Goal: Task Accomplishment & Management: Complete application form

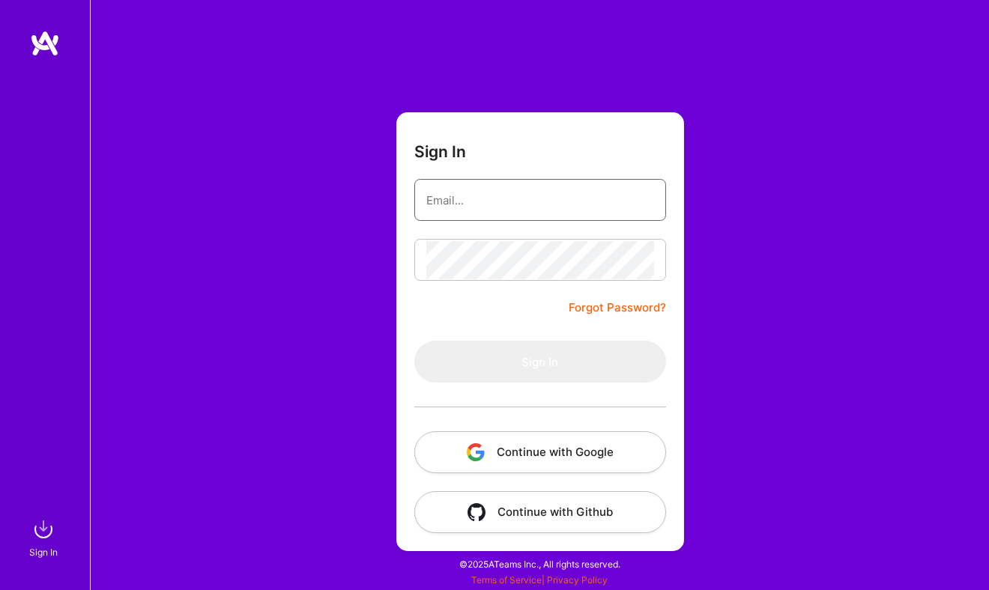
click at [453, 204] on input "email" at bounding box center [540, 200] width 228 height 38
type input "[EMAIL_ADDRESS][DOMAIN_NAME]"
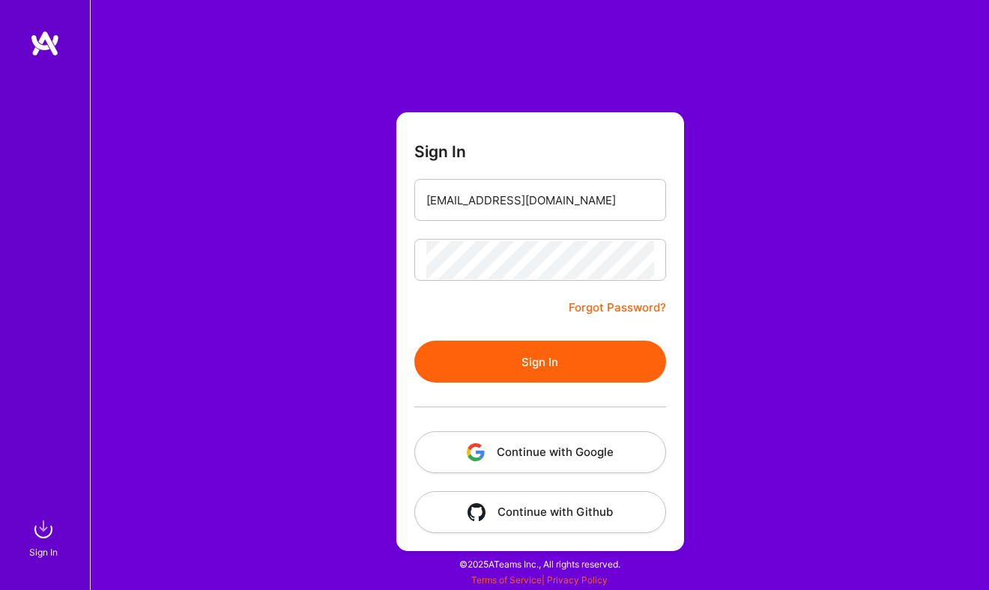
click at [485, 382] on button "Sign In" at bounding box center [540, 362] width 252 height 42
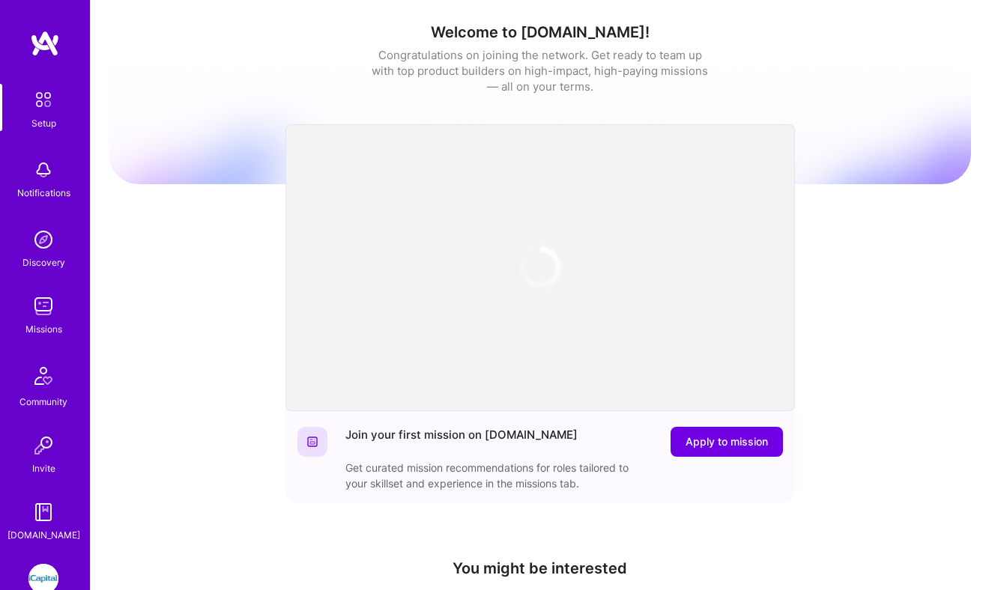
click at [43, 578] on img at bounding box center [43, 579] width 30 height 30
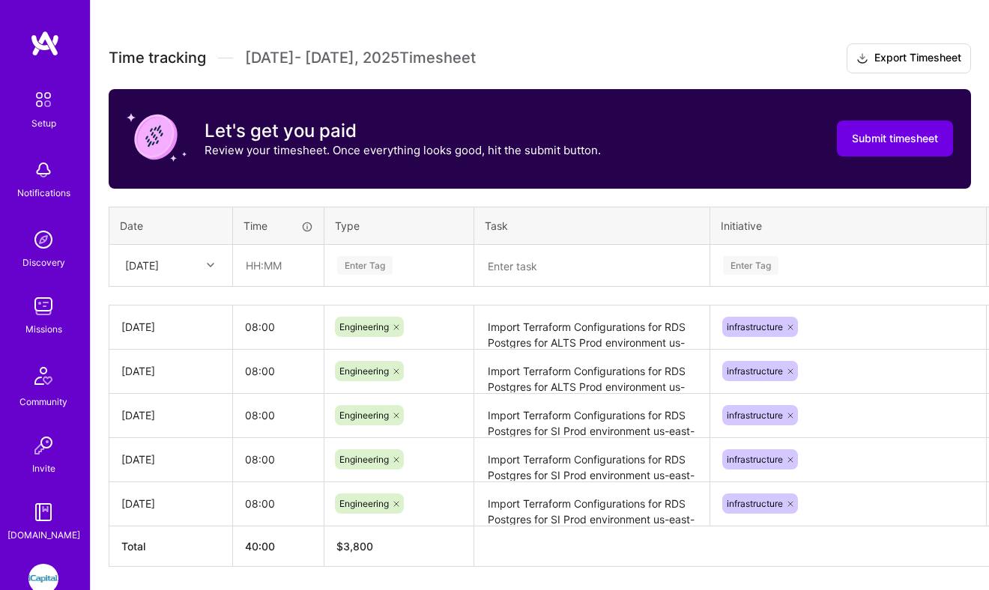
scroll to position [467, 0]
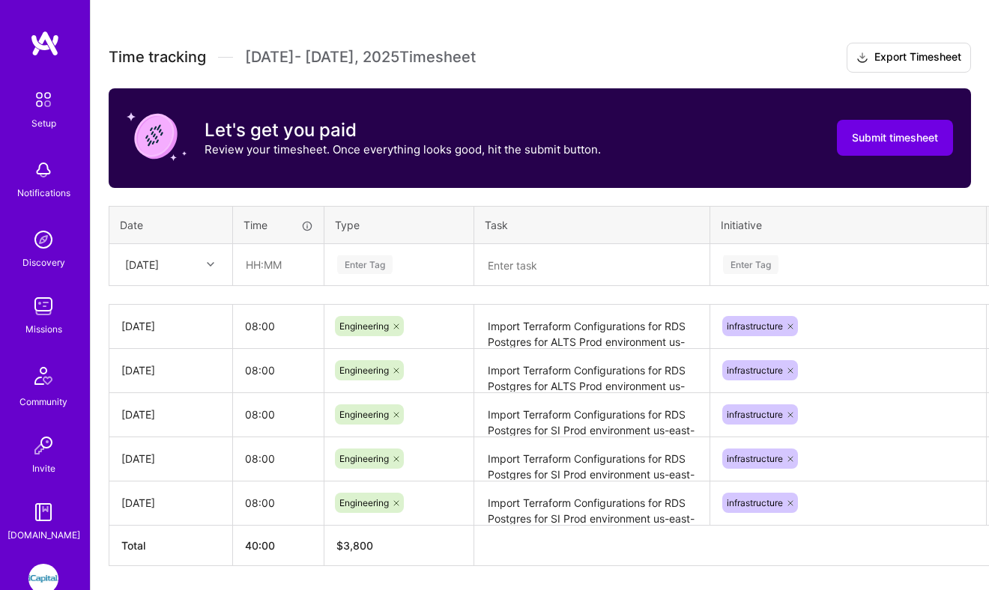
click at [190, 270] on div "[DATE]" at bounding box center [159, 264] width 83 height 25
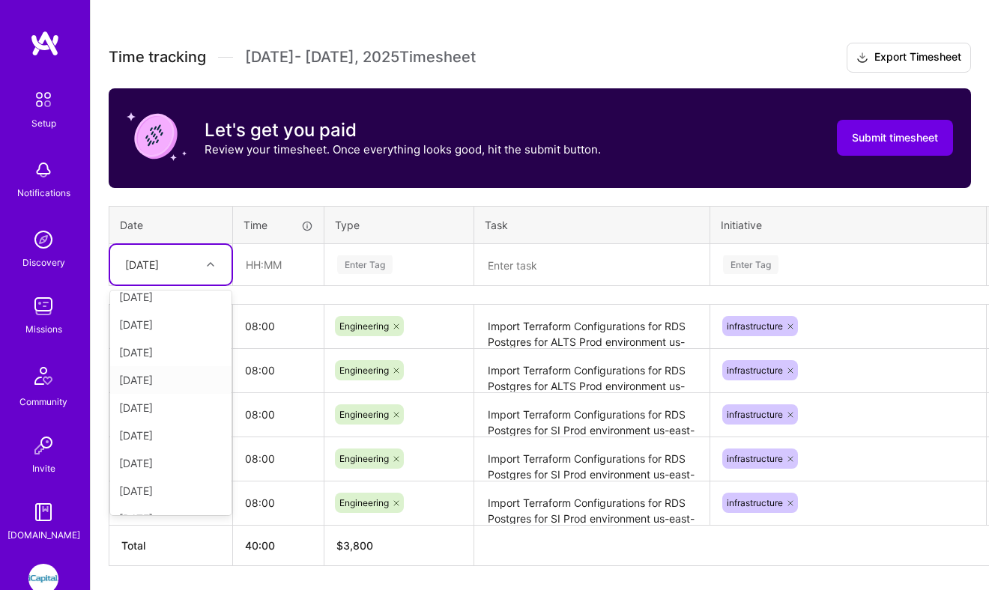
scroll to position [169, 0]
click at [151, 363] on div "[DATE]" at bounding box center [170, 360] width 121 height 28
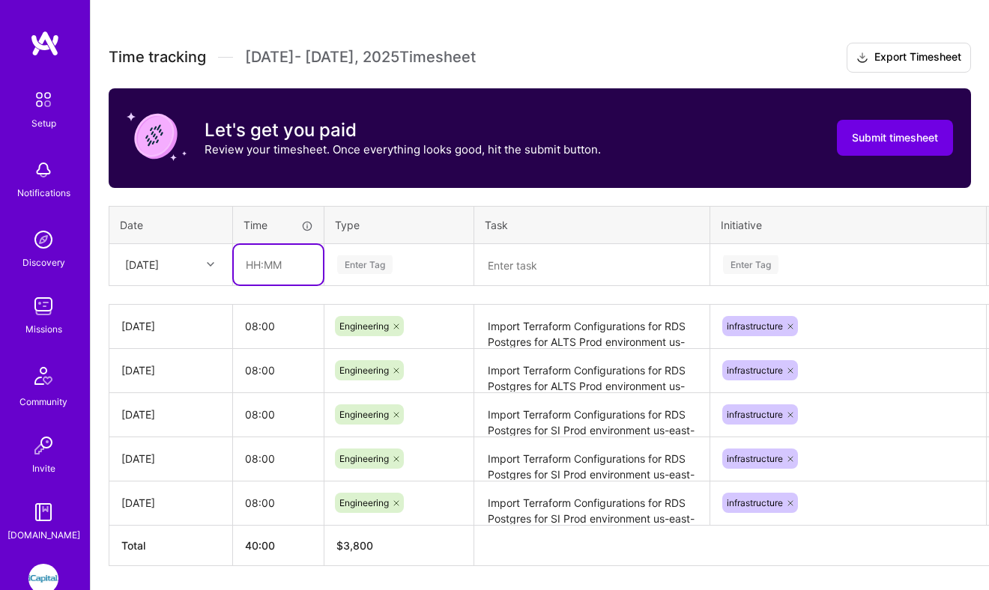
click at [258, 269] on input "text" at bounding box center [278, 265] width 89 height 40
type input "08:00"
click at [363, 256] on div "Enter Tag" at bounding box center [364, 264] width 55 height 23
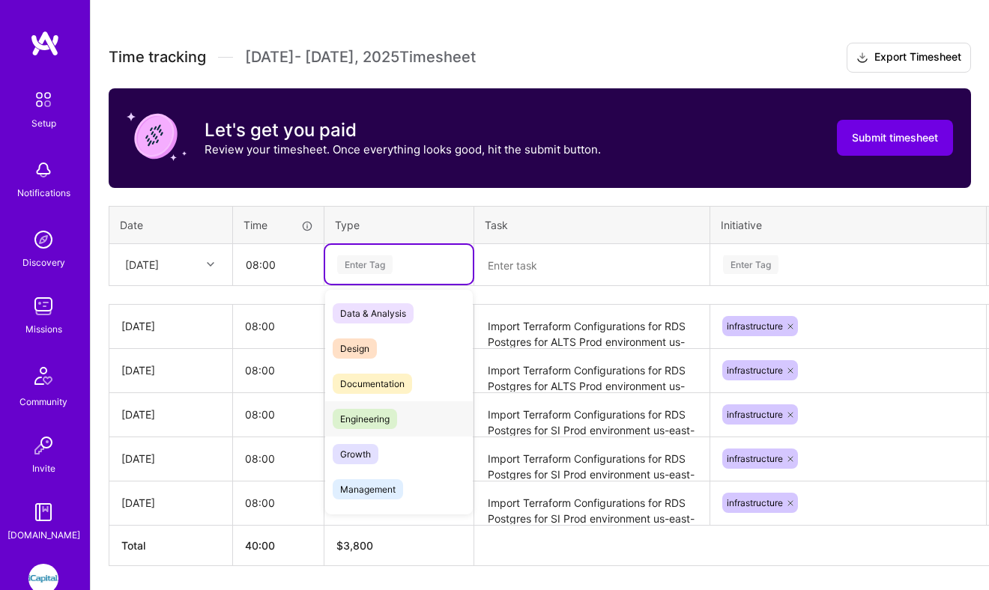
click at [366, 417] on span "Engineering" at bounding box center [365, 419] width 64 height 20
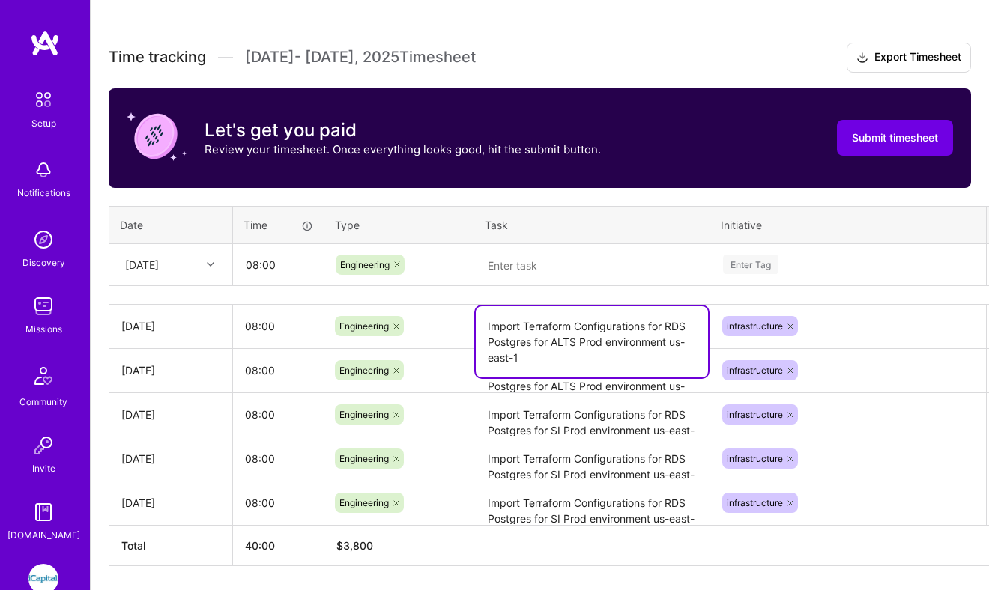
click at [569, 334] on textarea "Import Terraform Configurations for RDS Postgres for ALTS Prod environment us-e…" at bounding box center [592, 341] width 232 height 71
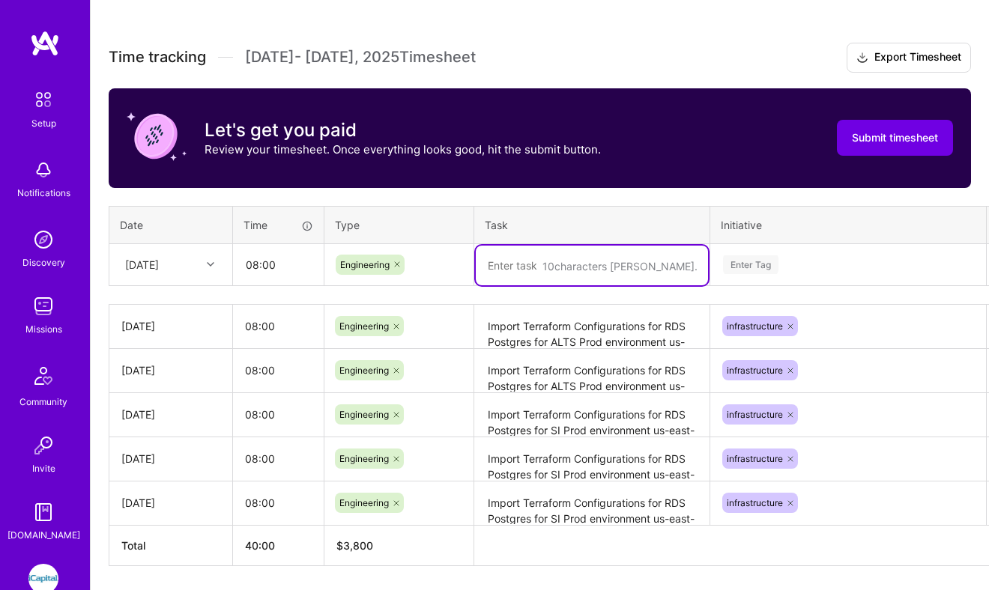
click at [551, 258] on textarea at bounding box center [592, 266] width 232 height 40
paste textarea "Import Terraform Configurations for RDS Postgres for ALTS Prod environment us-e…"
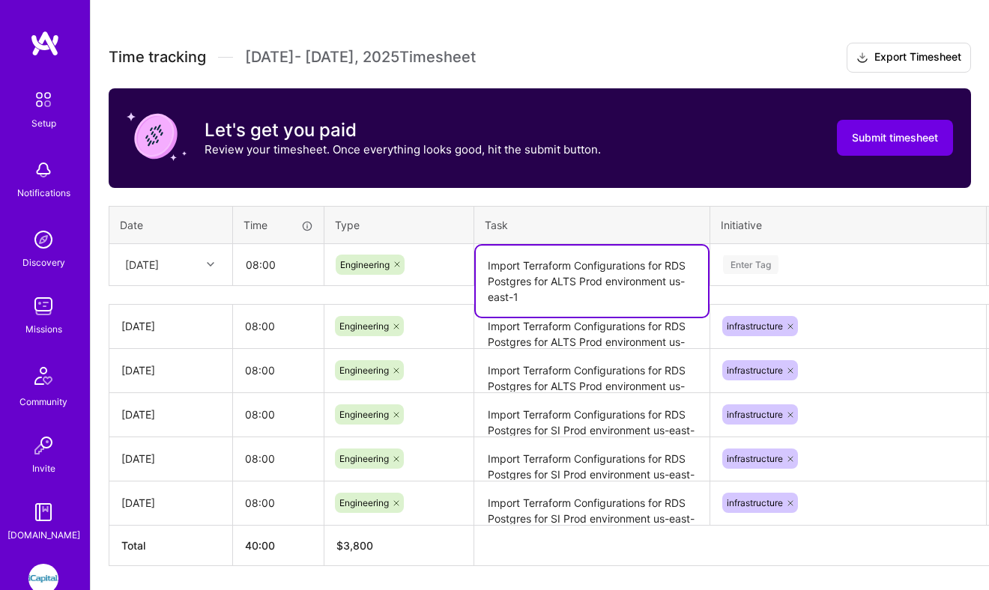
type textarea "Import Terraform Configurations for RDS Postgres for ALTS Prod environment us-e…"
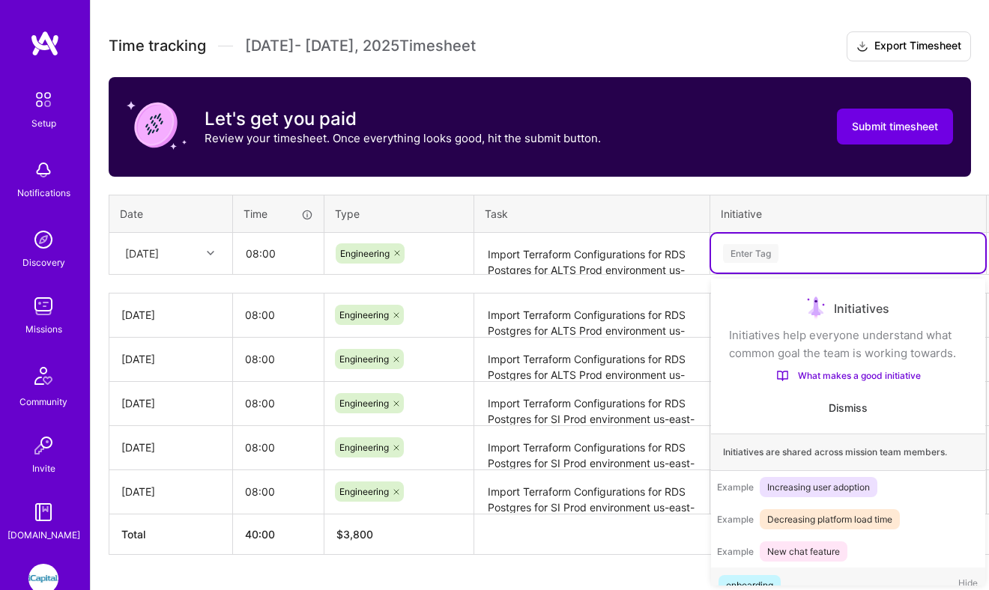
click at [744, 261] on div "Enter Tag" at bounding box center [848, 253] width 274 height 39
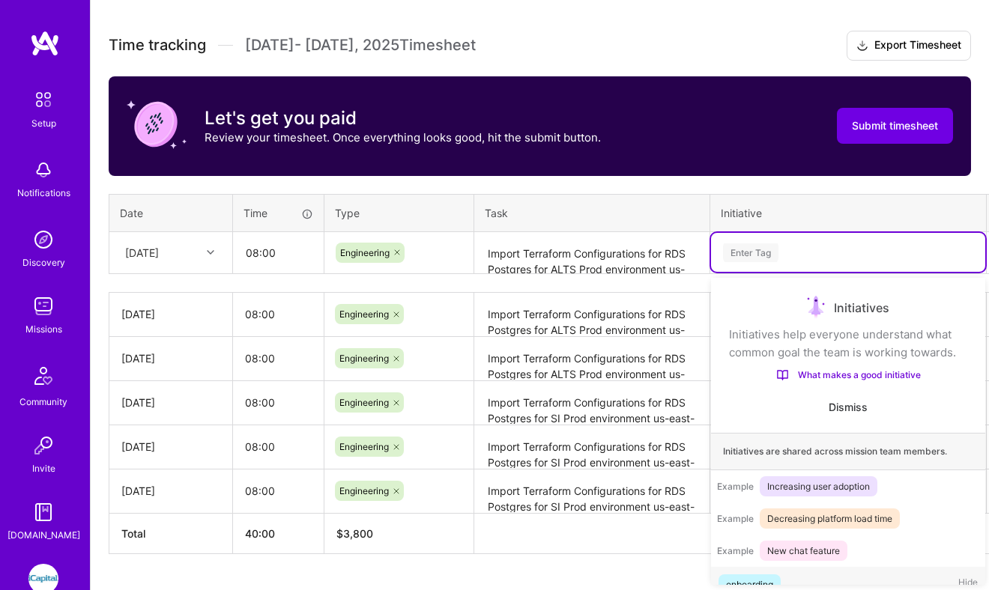
scroll to position [25, 0]
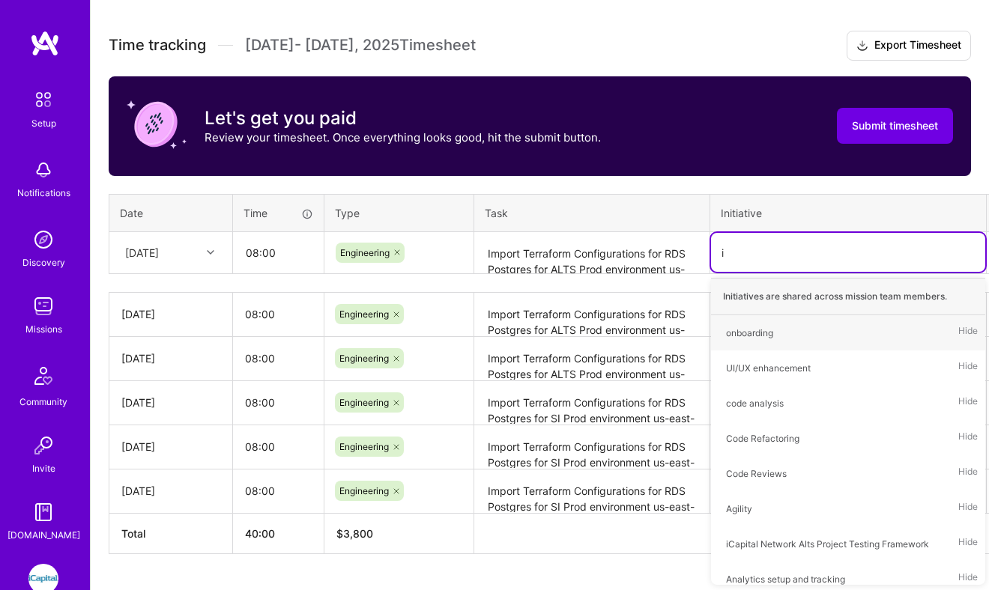
type input "in"
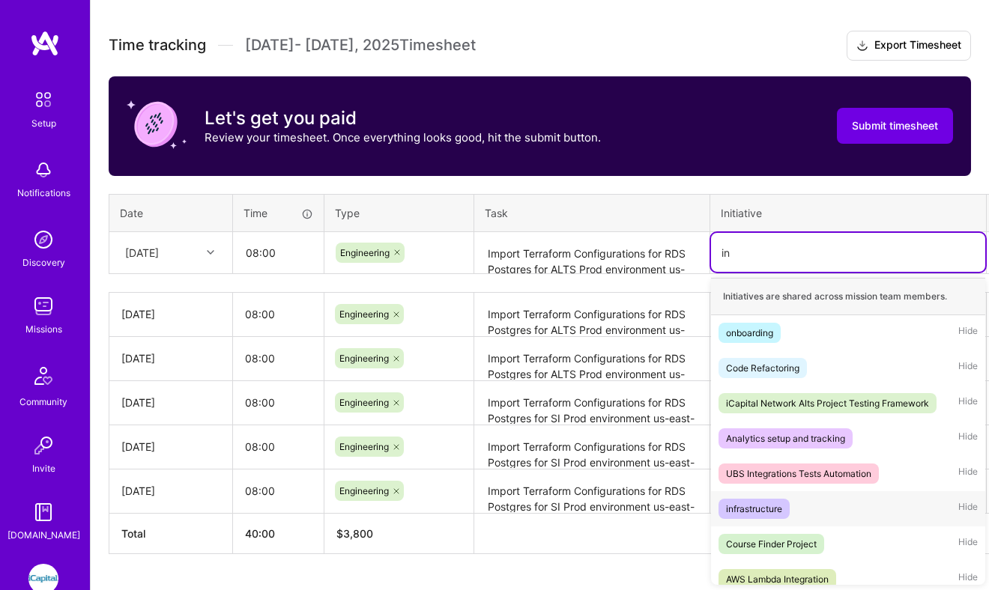
click at [769, 503] on div "infrastructure" at bounding box center [754, 509] width 56 height 16
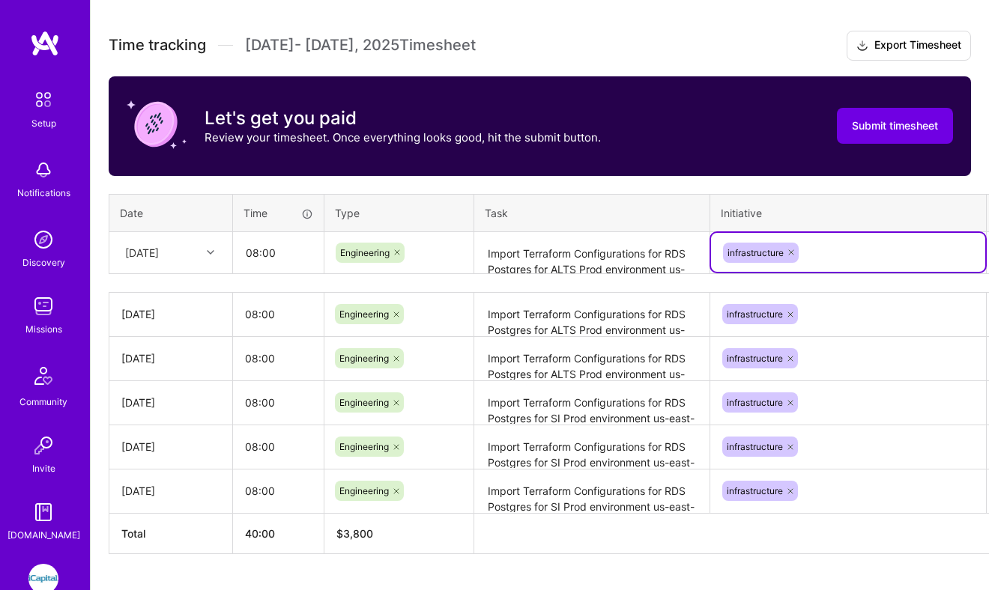
scroll to position [479, 48]
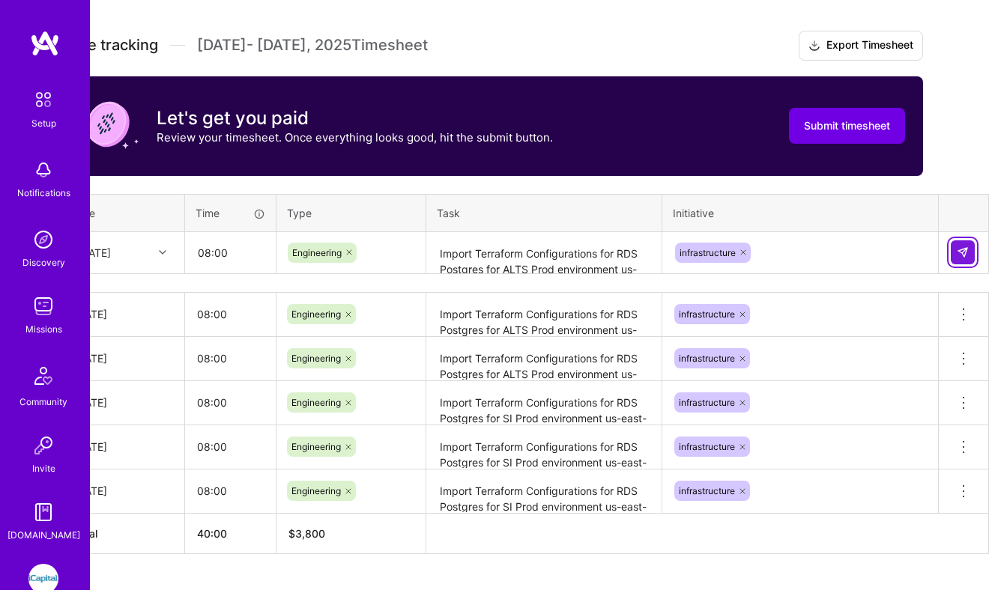
click at [963, 249] on img at bounding box center [963, 252] width 12 height 12
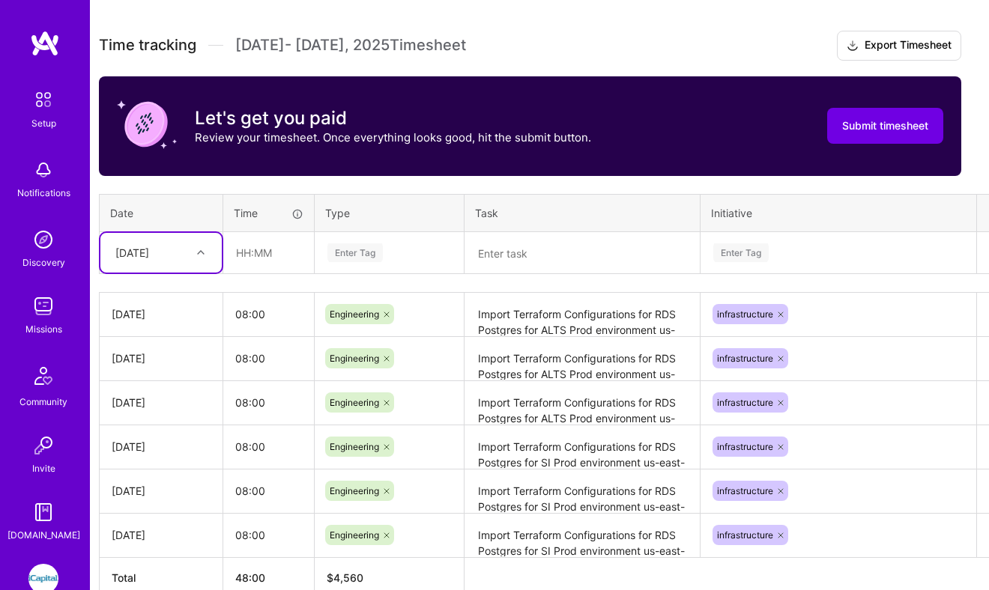
scroll to position [481, 10]
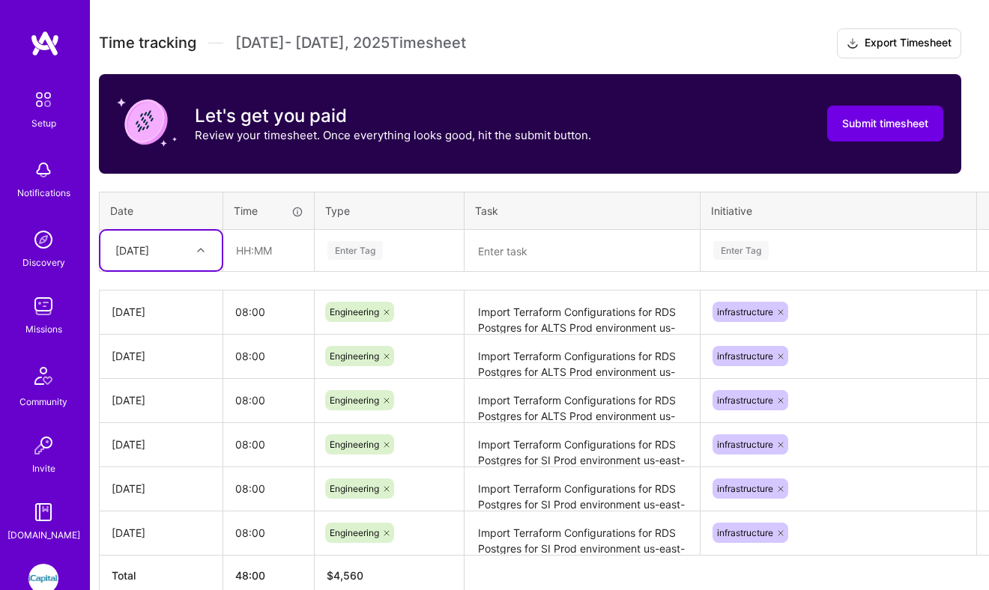
click at [149, 254] on div "[DATE]" at bounding box center [132, 251] width 34 height 16
click at [138, 441] on div "[DATE]" at bounding box center [160, 441] width 121 height 28
click at [261, 312] on input "08:00" at bounding box center [268, 312] width 91 height 40
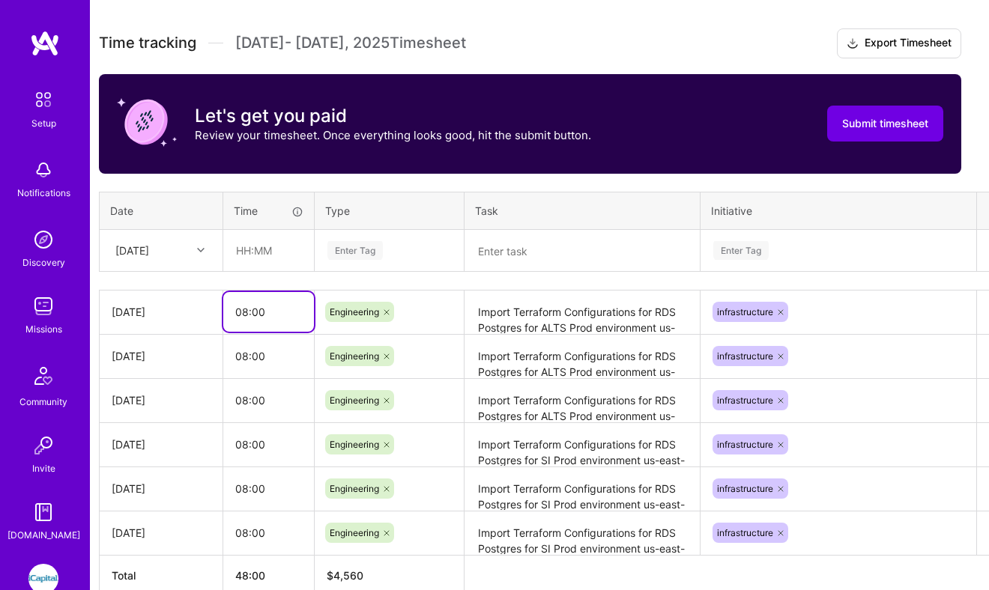
click at [261, 312] on input "08:00" at bounding box center [268, 312] width 91 height 40
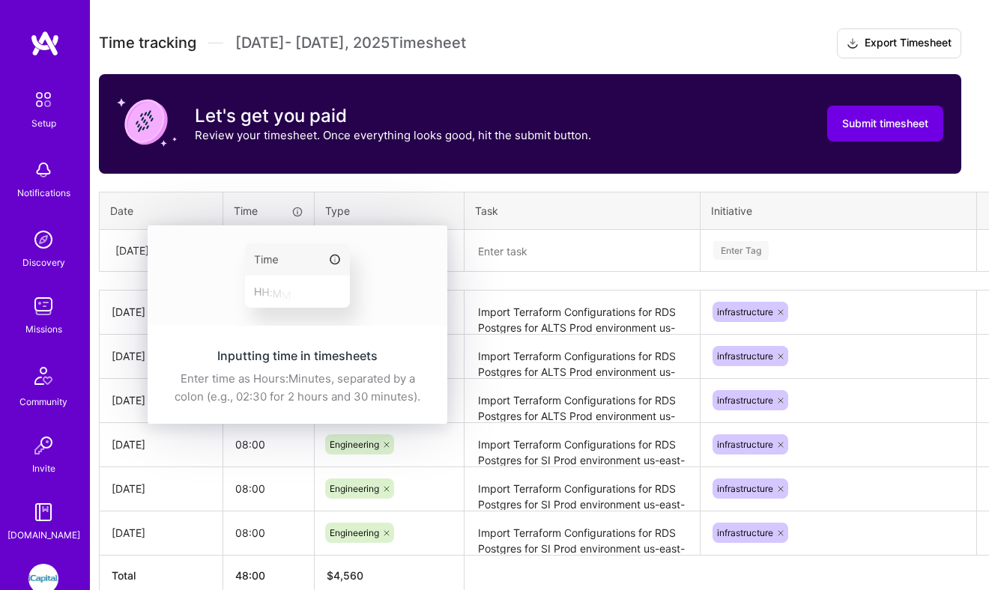
click at [270, 261] on img at bounding box center [298, 276] width 300 height 100
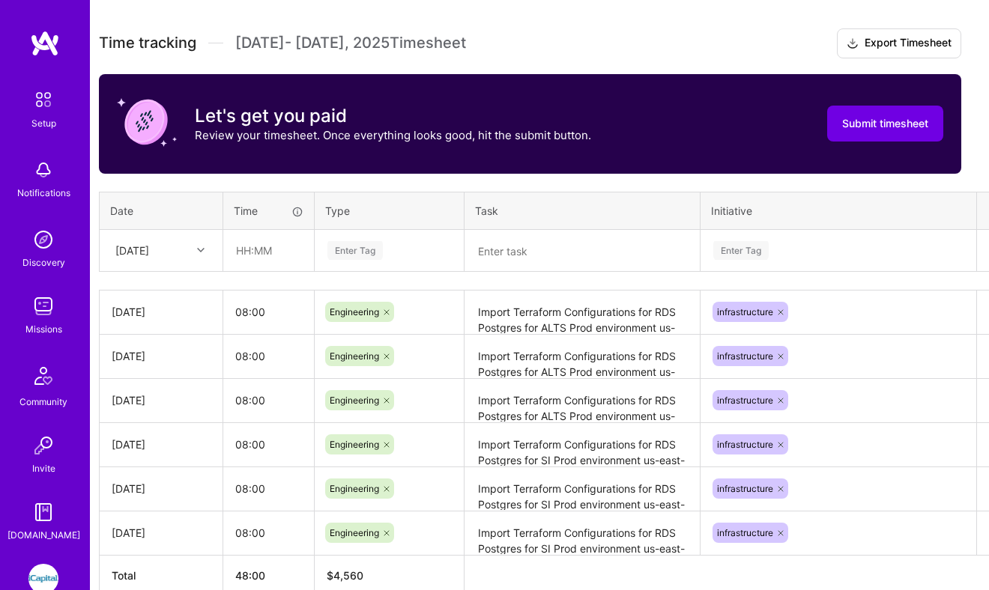
click at [256, 205] on div "Time" at bounding box center [269, 211] width 70 height 16
click at [256, 243] on input "text" at bounding box center [268, 251] width 89 height 40
paste input "08:00"
type input "08:00"
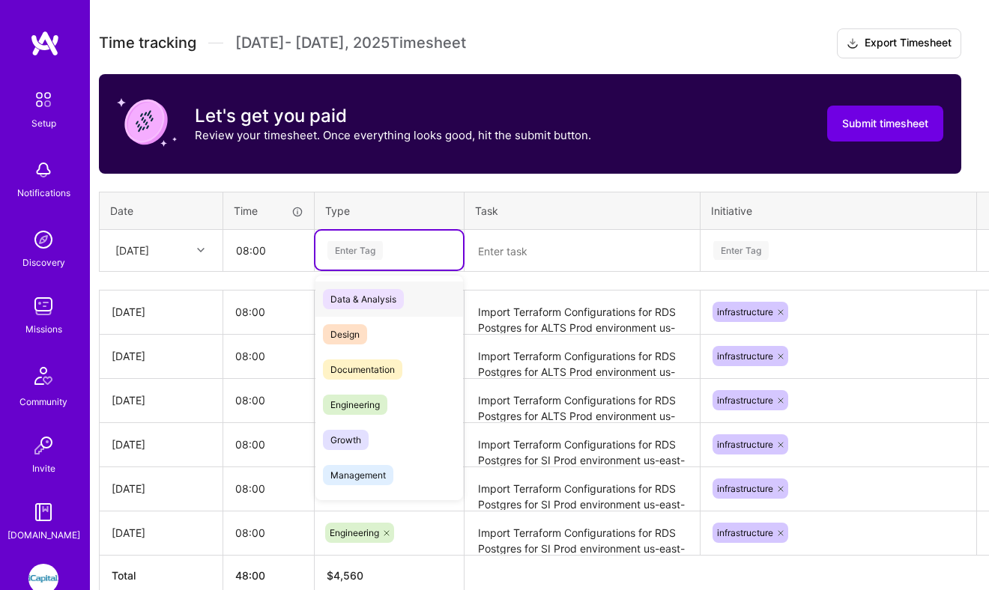
click at [370, 252] on div "Enter Tag" at bounding box center [354, 250] width 55 height 23
click at [360, 408] on span "Engineering" at bounding box center [355, 405] width 64 height 20
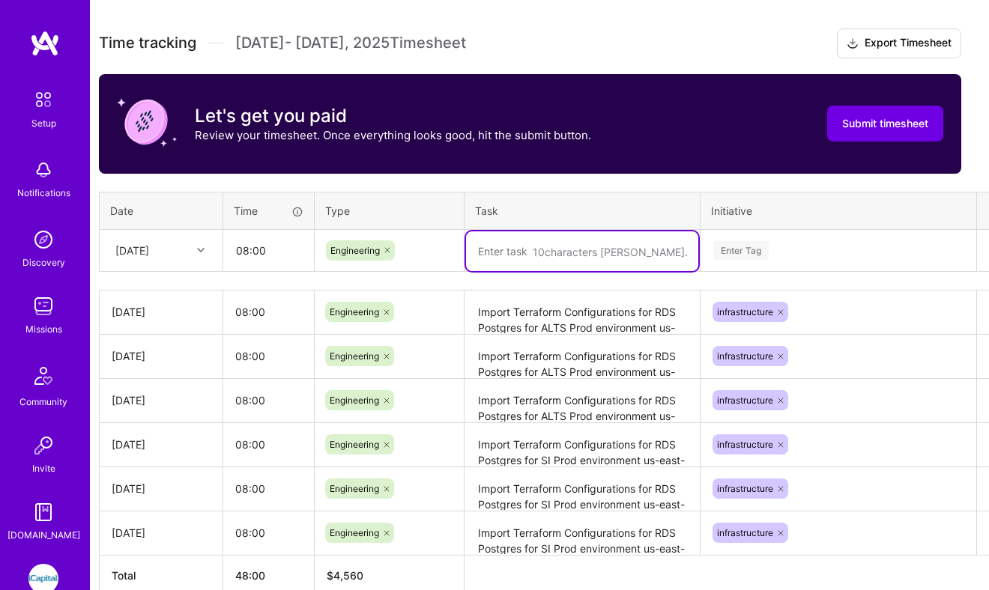
click at [532, 249] on textarea at bounding box center [582, 252] width 232 height 40
paste textarea "08:00"
type textarea "0"
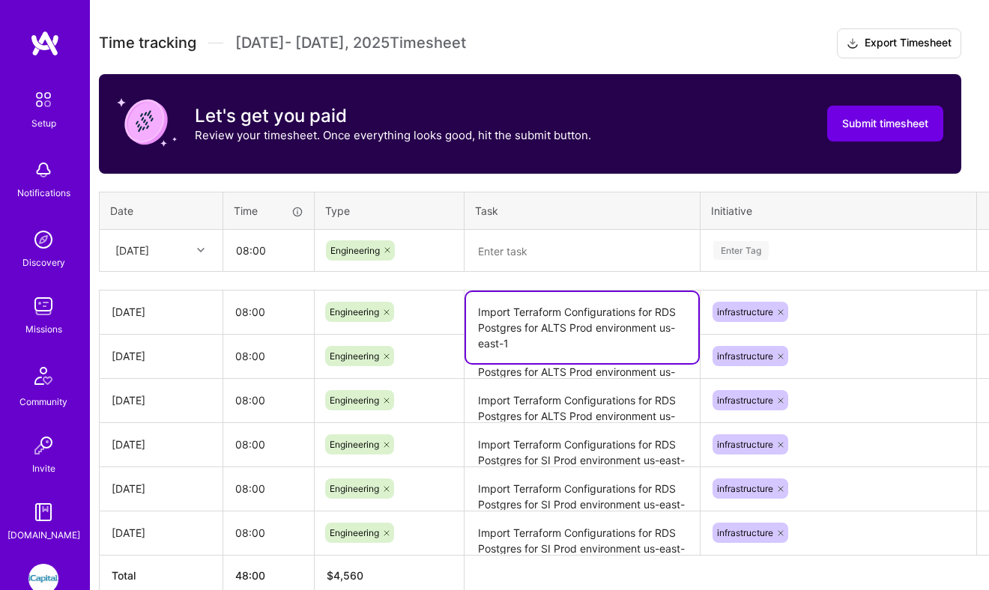
click at [527, 324] on textarea "Import Terraform Configurations for RDS Postgres for ALTS Prod environment us-e…" at bounding box center [582, 327] width 232 height 71
click at [542, 240] on textarea at bounding box center [582, 252] width 232 height 40
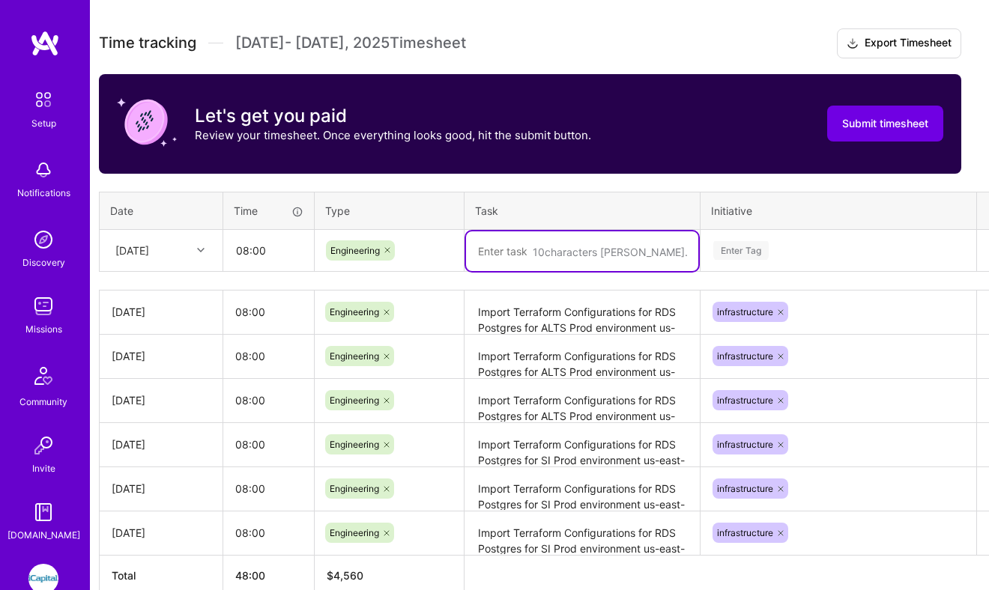
paste textarea "Import Terraform Configurations for RDS Postgres for ALTS Prod environment us-e…"
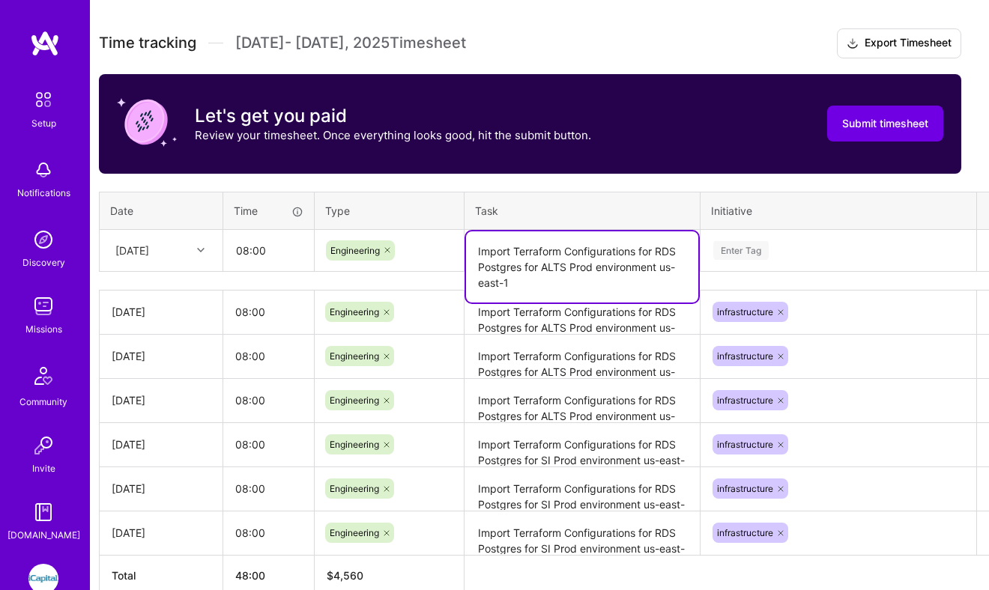
type textarea "Import Terraform Configurations for RDS Postgres for ALTS Prod environment us-e…"
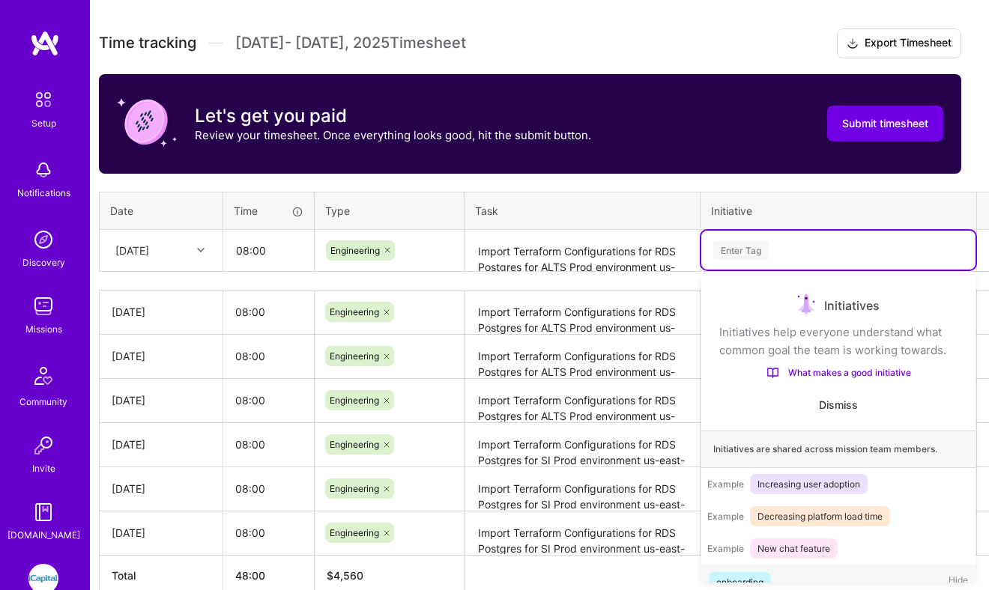
click at [812, 257] on div "Enter Tag" at bounding box center [838, 250] width 253 height 19
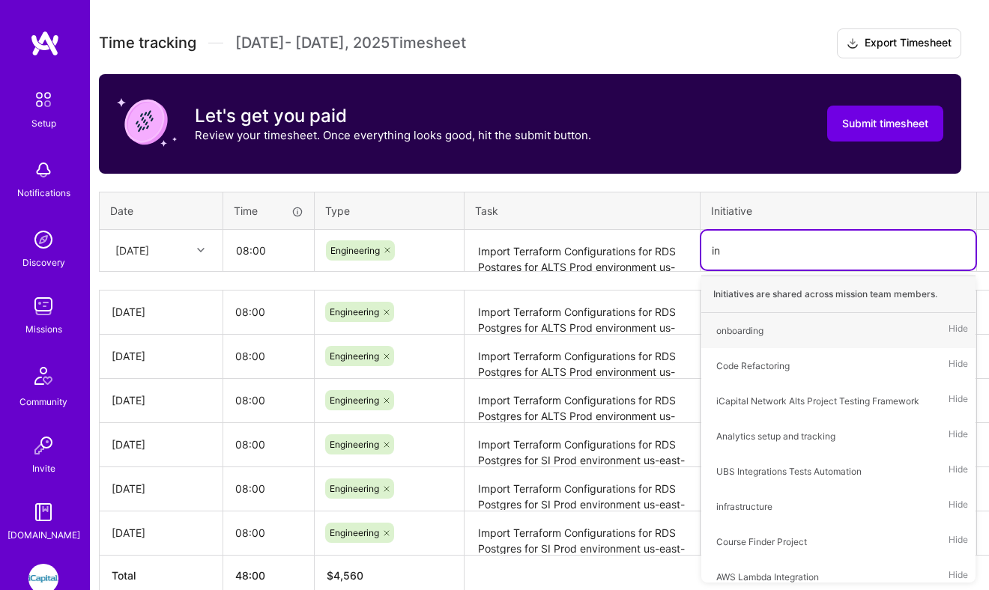
type input "inf"
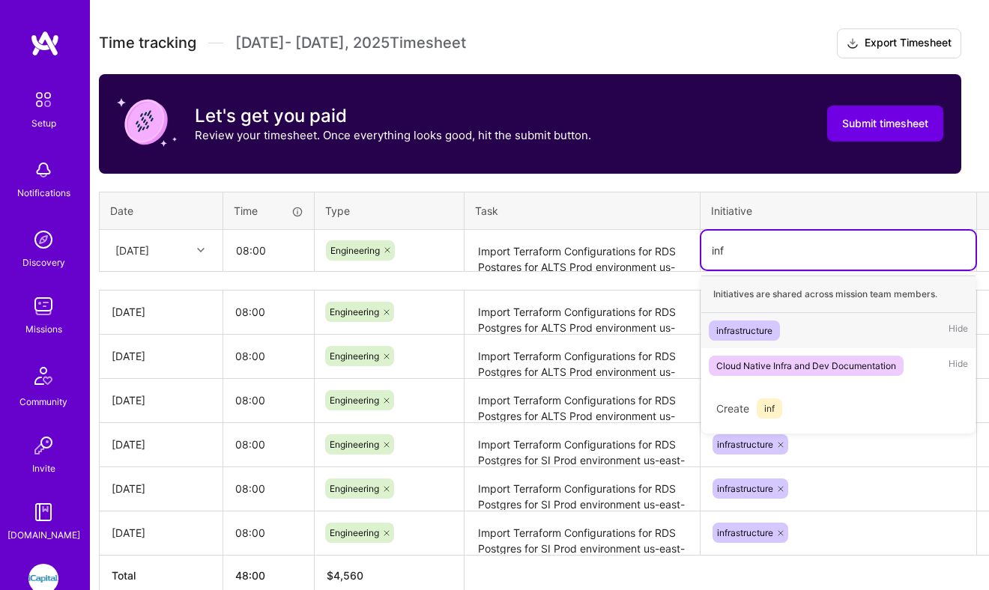
click at [779, 328] on span "infrastructure" at bounding box center [744, 331] width 71 height 20
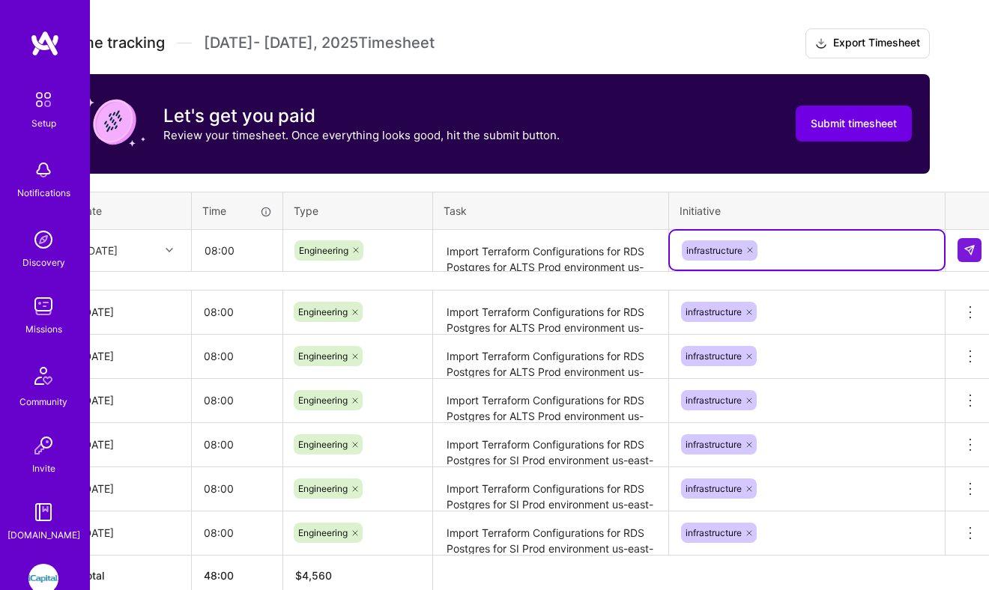
scroll to position [481, 48]
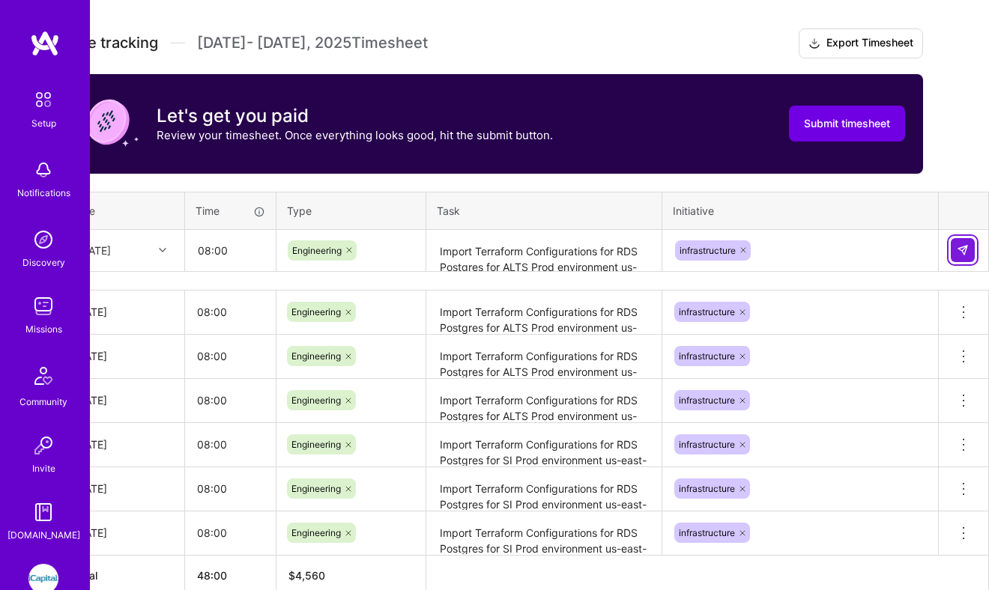
click at [961, 246] on img at bounding box center [963, 250] width 12 height 12
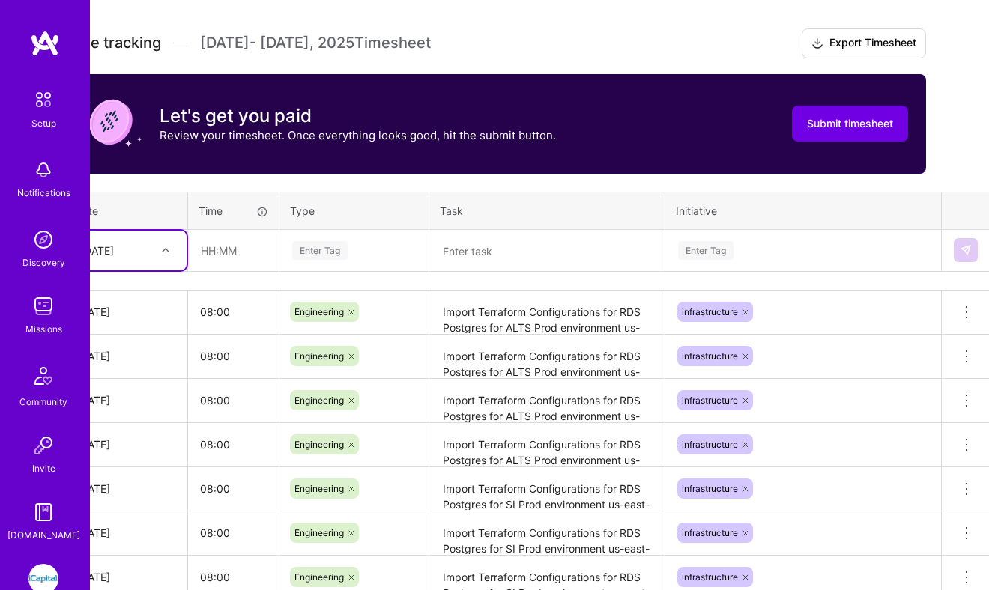
scroll to position [481, 0]
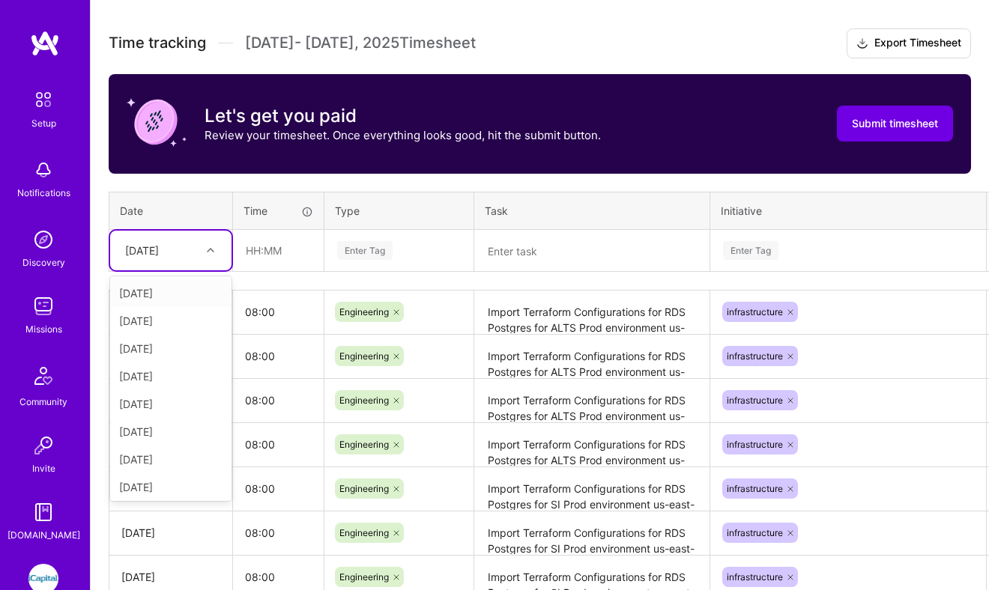
click at [141, 254] on div "[DATE]" at bounding box center [142, 251] width 34 height 16
click at [148, 412] on div "[DATE]" at bounding box center [170, 418] width 121 height 28
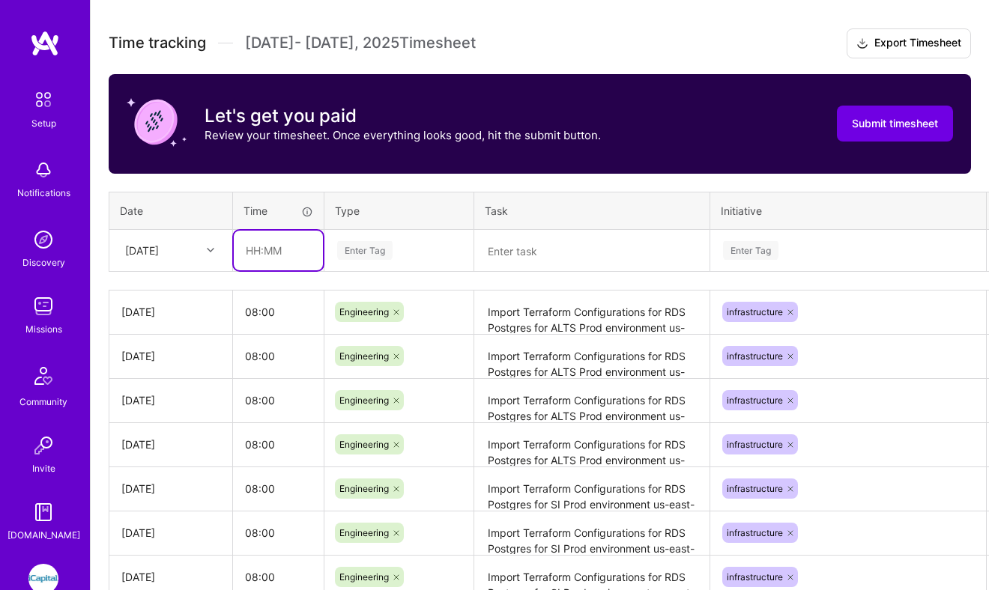
click at [275, 251] on input "text" at bounding box center [278, 251] width 89 height 40
type input "08:00"
click at [368, 251] on div "Enter Tag" at bounding box center [364, 250] width 55 height 23
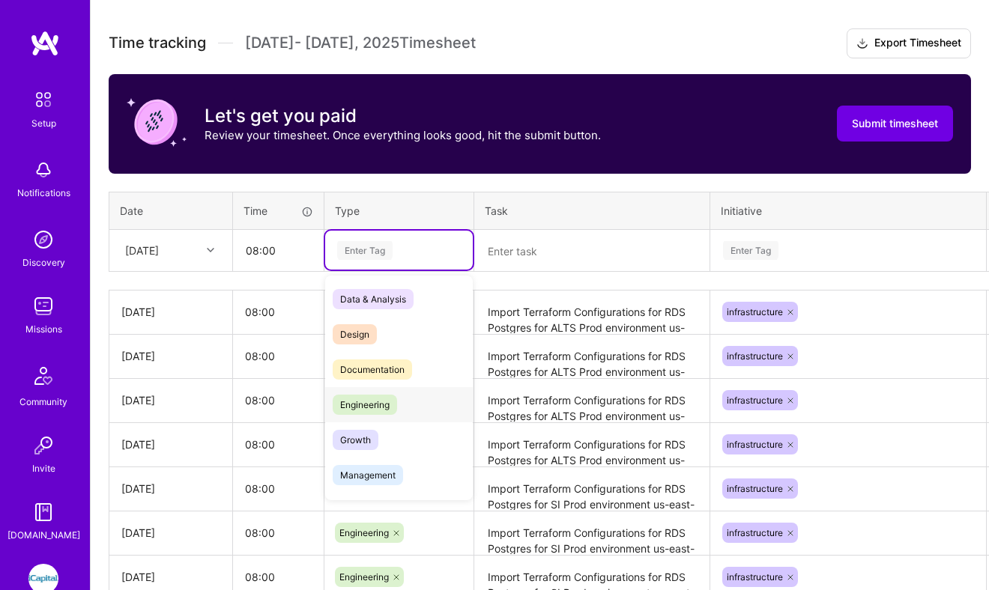
click at [375, 409] on span "Engineering" at bounding box center [365, 405] width 64 height 20
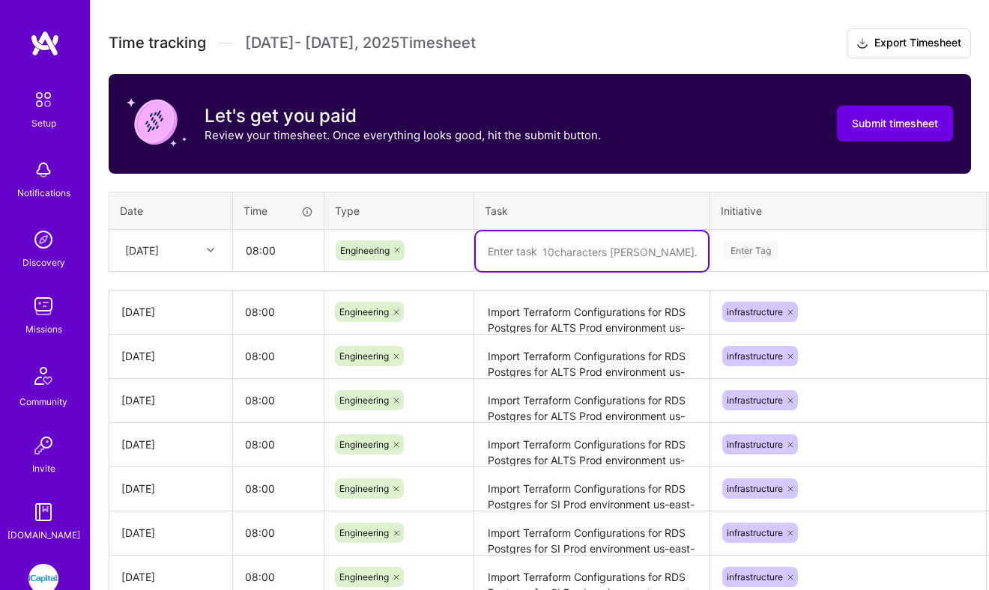
click at [523, 246] on textarea at bounding box center [592, 252] width 232 height 40
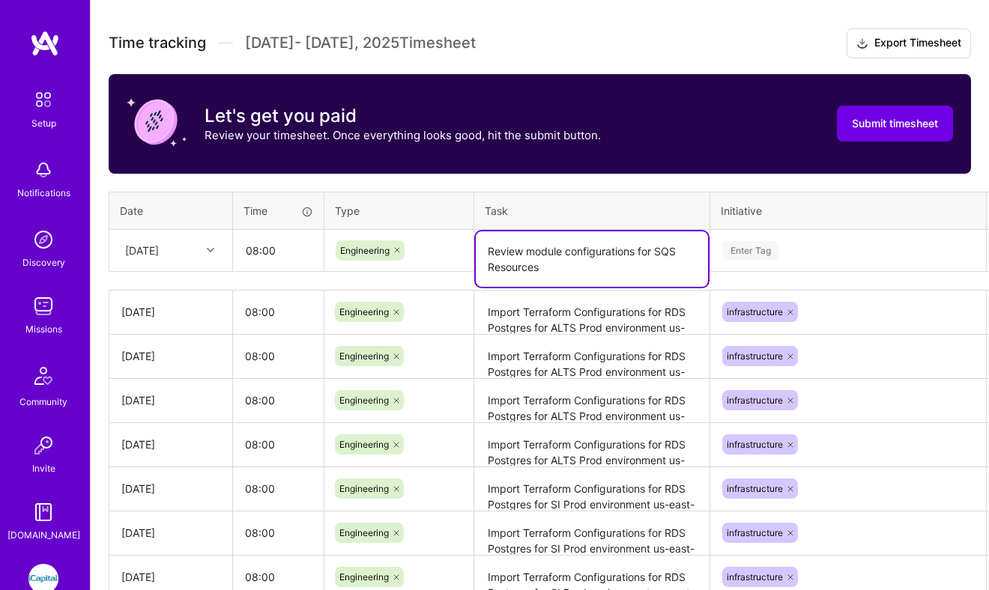
type textarea "Review module configurations for SQS Resources"
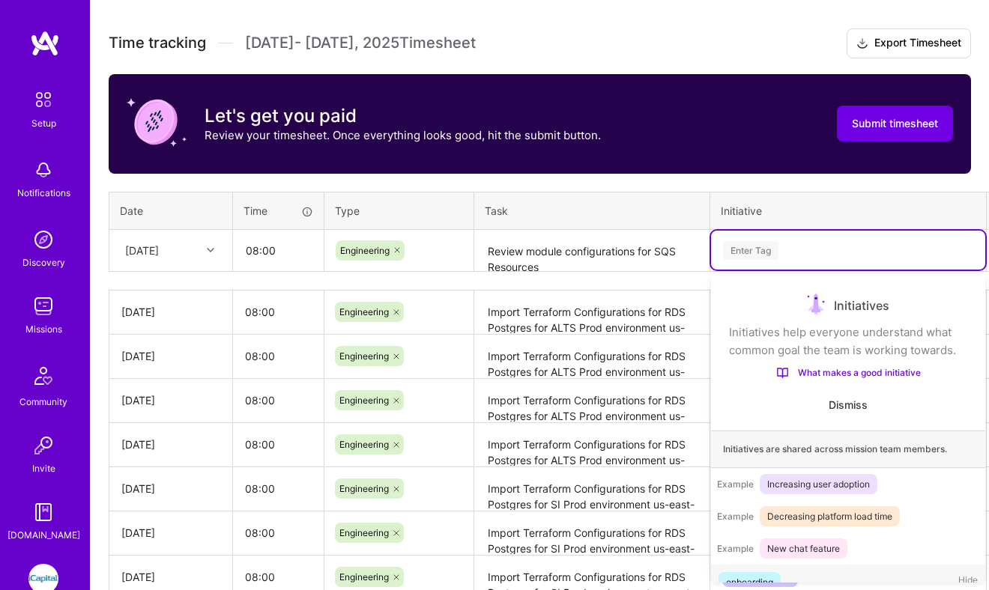
click at [772, 242] on div "Enter Tag" at bounding box center [750, 250] width 55 height 23
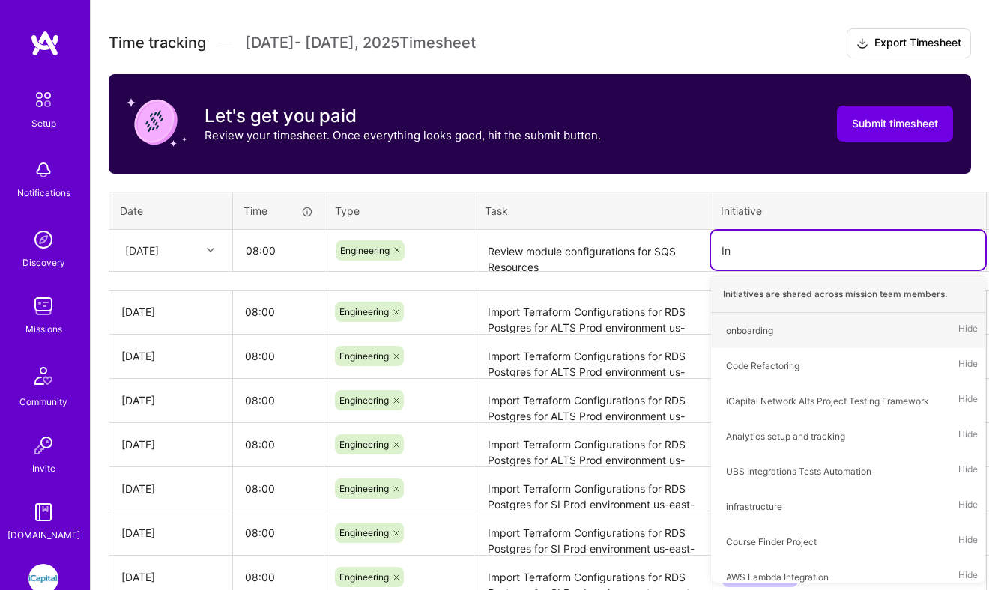
type input "Inf"
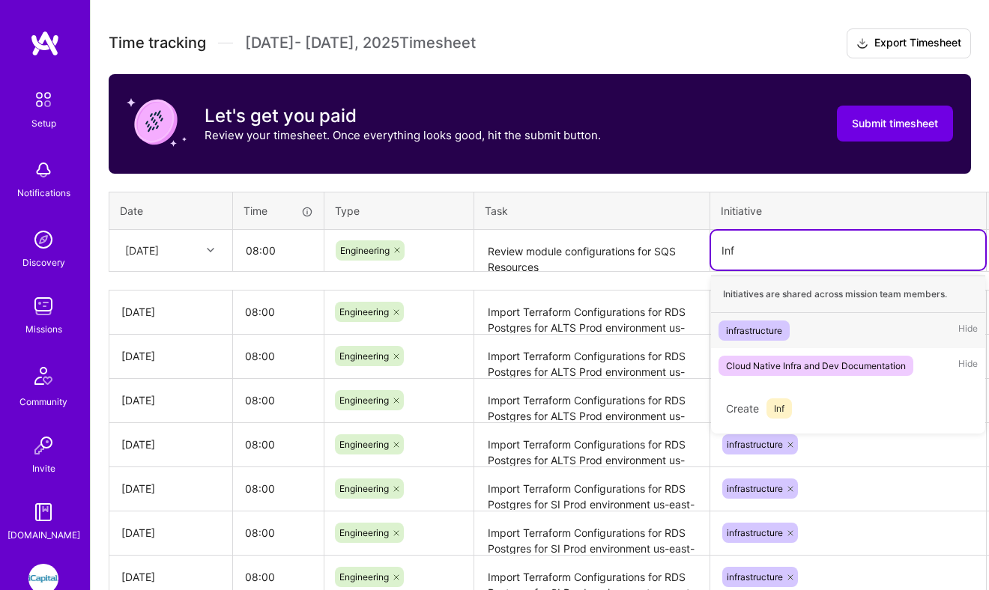
click at [772, 325] on div "infrastructure" at bounding box center [754, 331] width 56 height 16
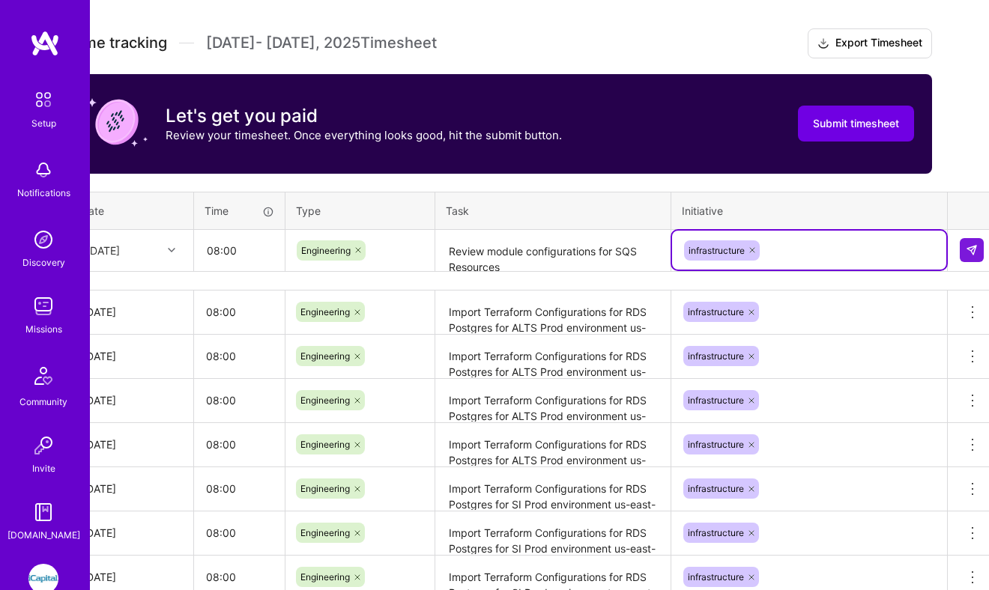
scroll to position [481, 48]
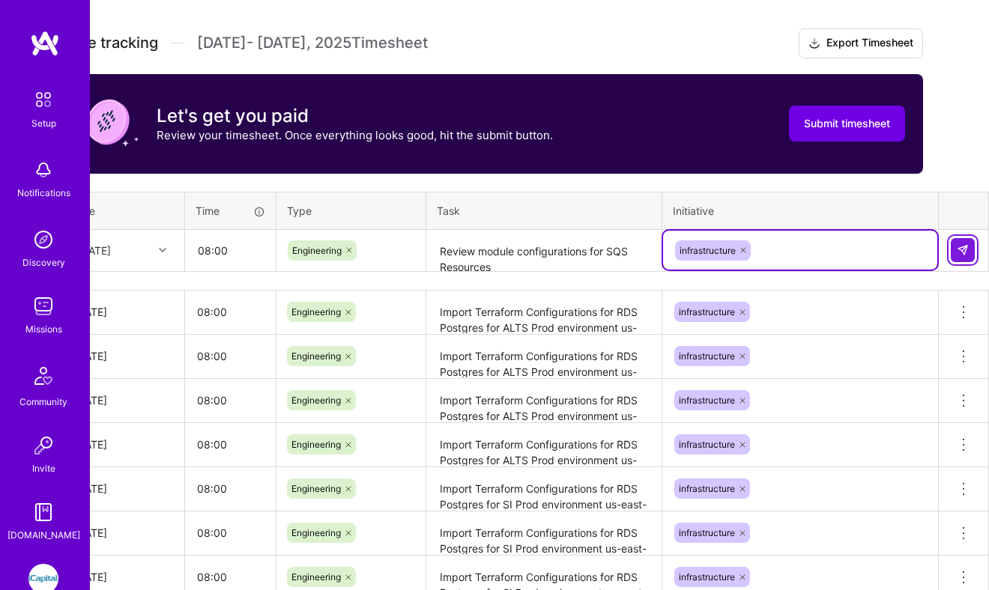
click at [966, 248] on img at bounding box center [963, 250] width 12 height 12
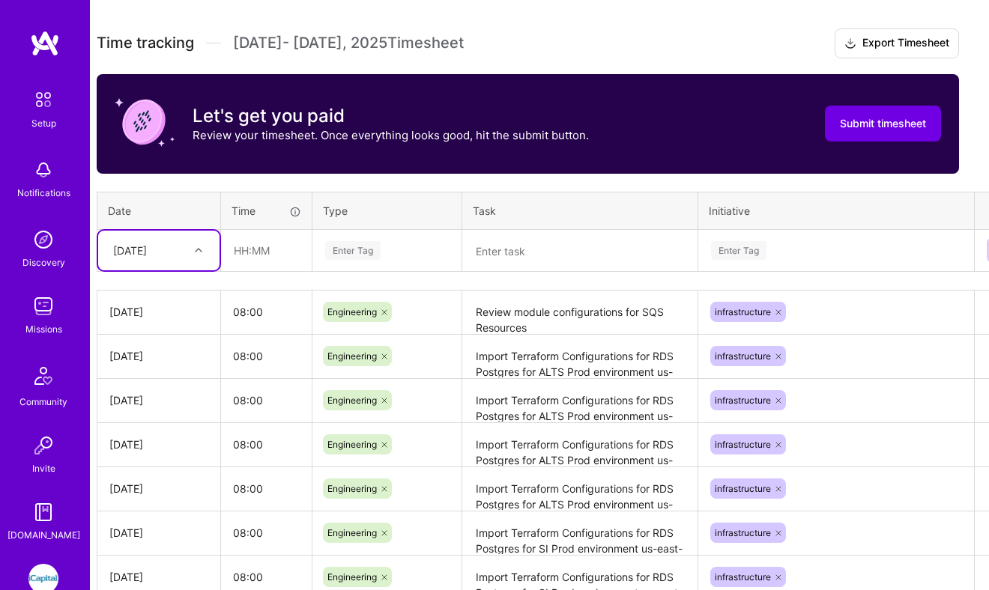
scroll to position [481, 0]
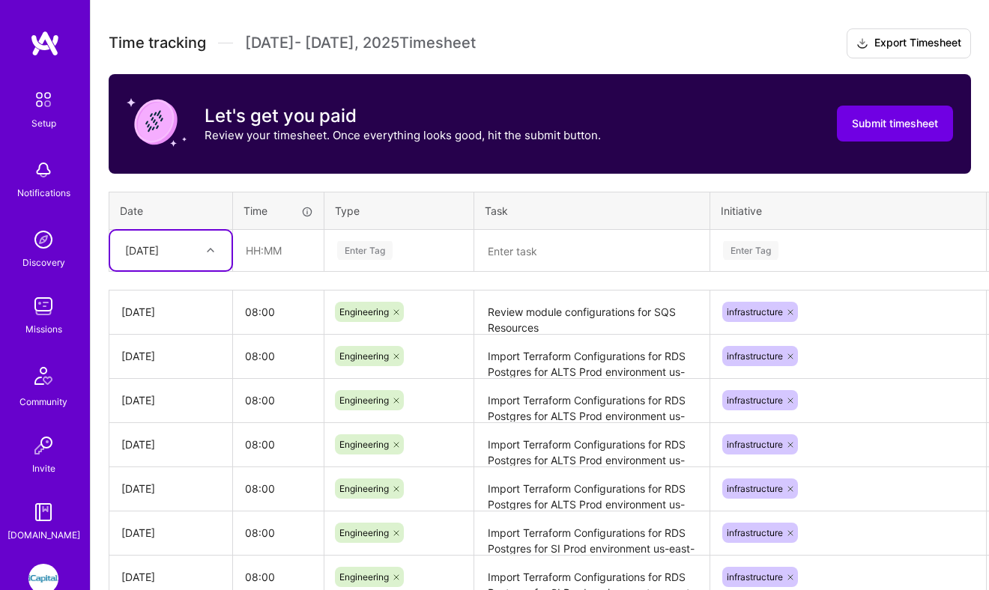
click at [197, 248] on div "[DATE]" at bounding box center [159, 250] width 83 height 25
click at [164, 399] on div "[DATE]" at bounding box center [170, 401] width 121 height 28
click at [263, 243] on input "text" at bounding box center [278, 251] width 89 height 40
type input "08:00"
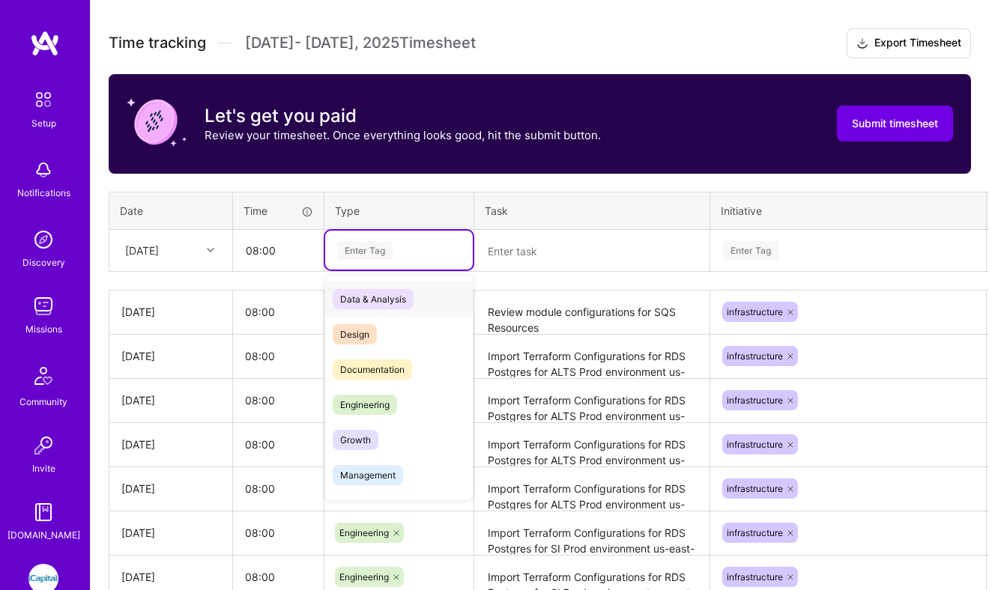
click at [374, 253] on div "Enter Tag" at bounding box center [364, 250] width 55 height 23
click at [374, 397] on span "Engineering" at bounding box center [365, 405] width 64 height 20
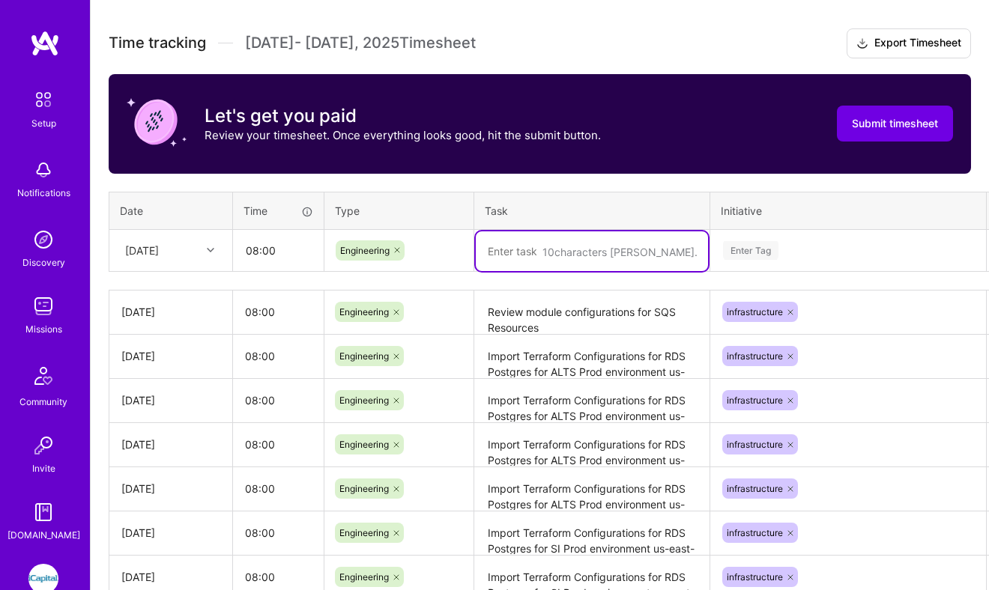
click at [521, 248] on textarea at bounding box center [592, 252] width 232 height 40
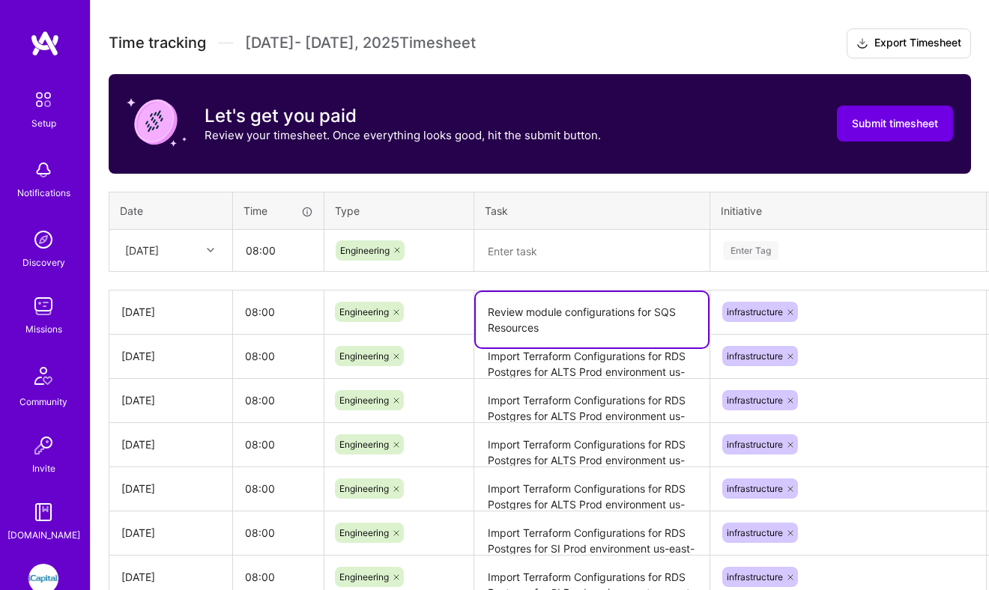
click at [525, 310] on textarea "Review module configurations for SQS Resources" at bounding box center [592, 319] width 232 height 55
type textarea "Review and analyze module configurations for SQS Resources"
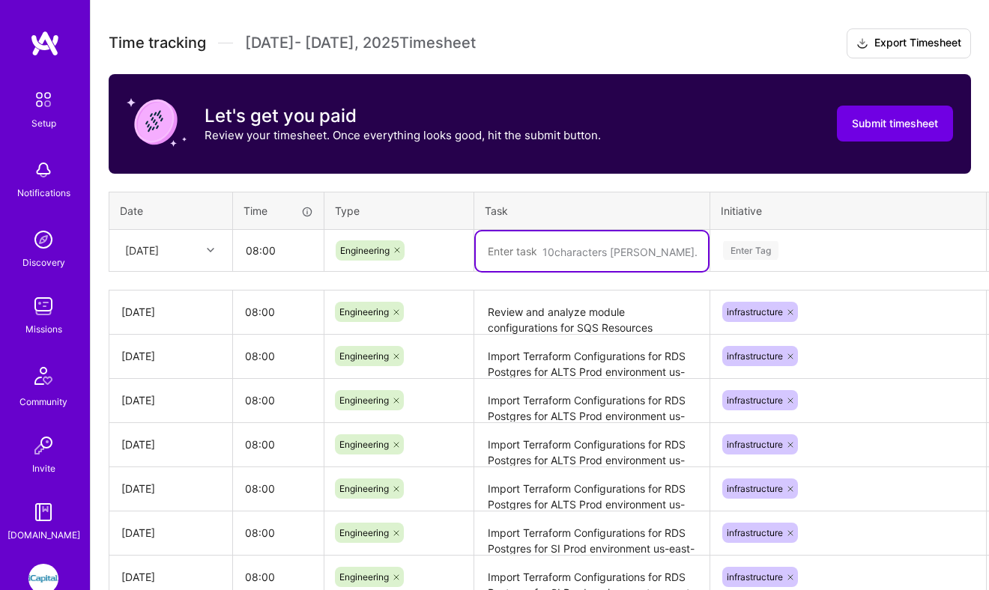
click at [572, 249] on textarea at bounding box center [592, 252] width 232 height 40
click at [514, 376] on textarea "Import Terraform Configurations for RDS Postgres for ALTS Prod environment us-e…" at bounding box center [592, 356] width 232 height 41
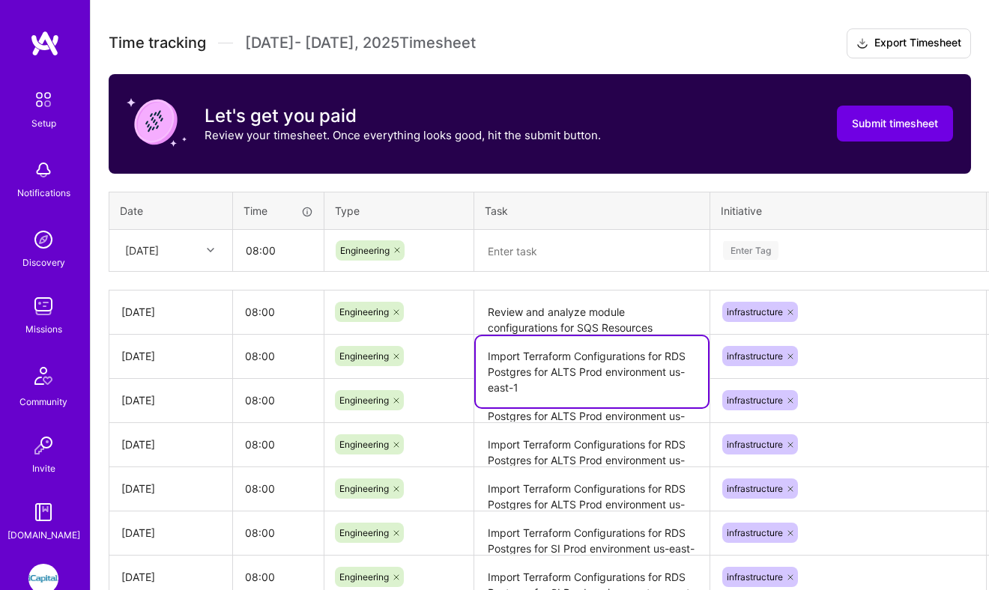
click at [514, 366] on textarea "Import Terraform Configurations for RDS Postgres for ALTS Prod environment us-e…" at bounding box center [592, 371] width 232 height 71
click at [531, 258] on textarea at bounding box center [592, 252] width 232 height 40
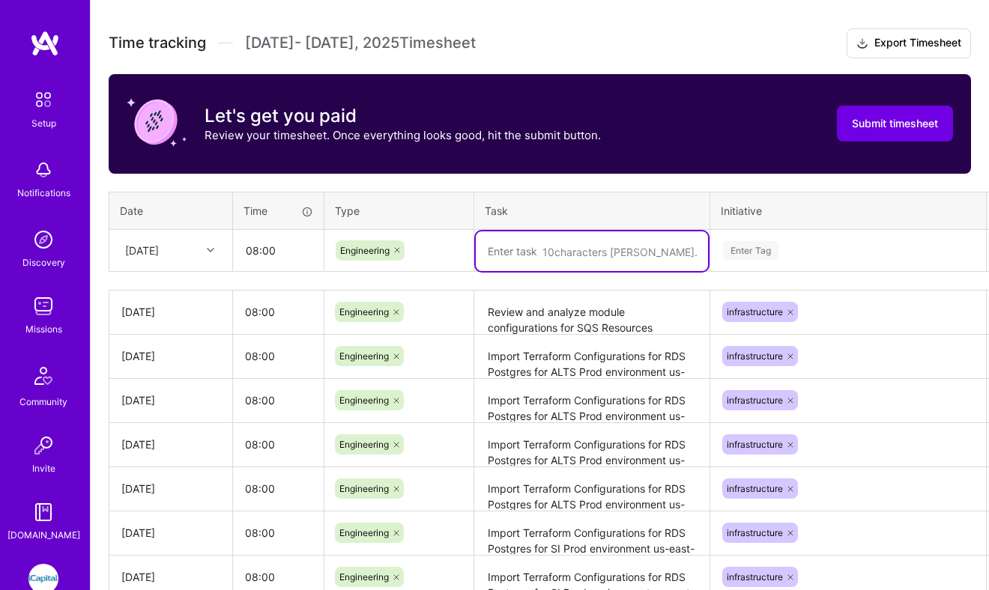
paste textarea "Import Terraform Configurations for RDS Postgres for ALTS Prod environment us-e…"
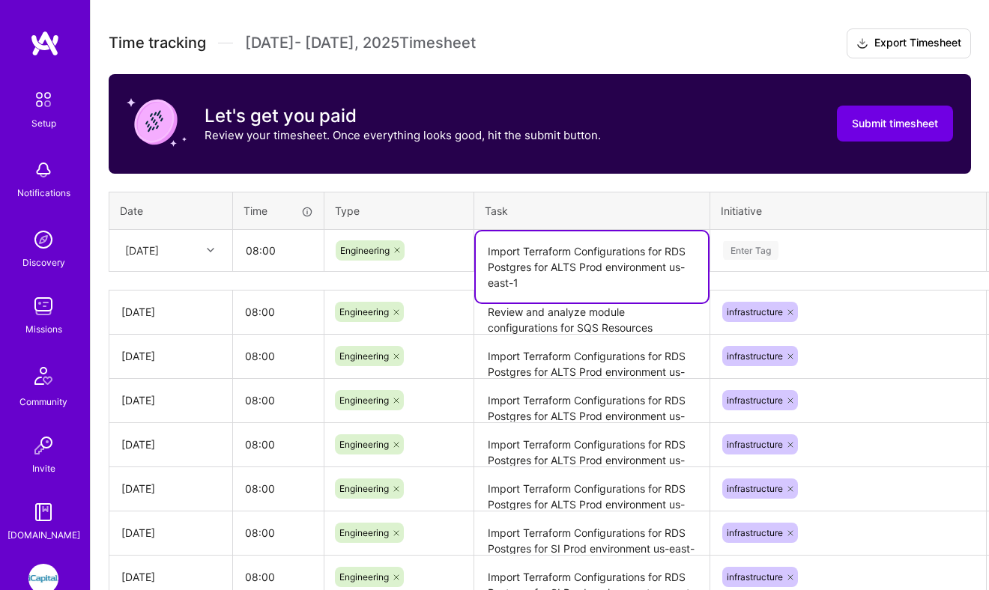
drag, startPoint x: 668, startPoint y: 249, endPoint x: 531, endPoint y: 262, distance: 137.8
click at [531, 262] on textarea "Import Terraform Configurations for RDS Postgres for ALTS Prod environment us-e…" at bounding box center [592, 267] width 232 height 71
click at [547, 269] on textarea "Import Terraform Configurations for SQS for ALTS Prod environment us-east-1" at bounding box center [592, 259] width 232 height 55
click at [642, 268] on textarea "Import Terraform Configurations for SQS for ALTS Staging environment us-east-1" at bounding box center [592, 259] width 232 height 55
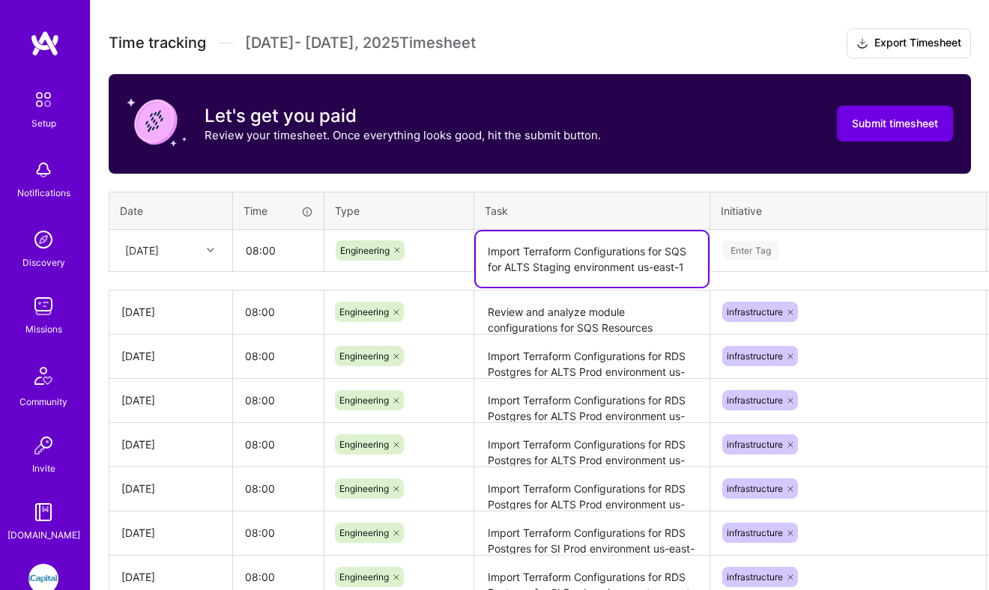
click at [642, 268] on textarea "Import Terraform Configurations for SQS for ALTS Staging environment us-east-1" at bounding box center [592, 259] width 232 height 55
type textarea "Import Terraform Configurations for SQS for ALTS Staging environment eu-west-1"
click at [784, 246] on div "Enter Tag" at bounding box center [847, 250] width 253 height 19
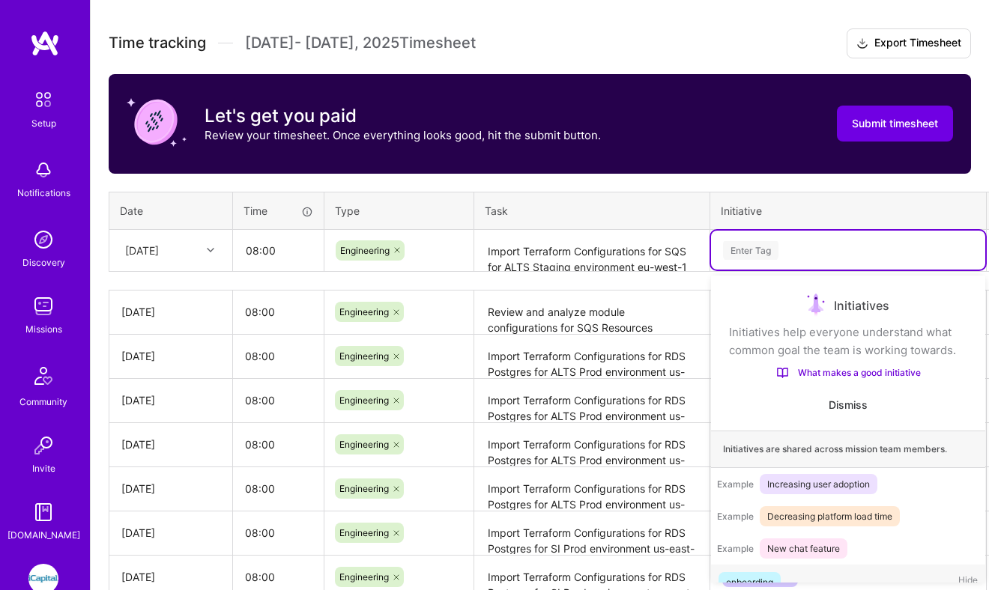
scroll to position [25, 0]
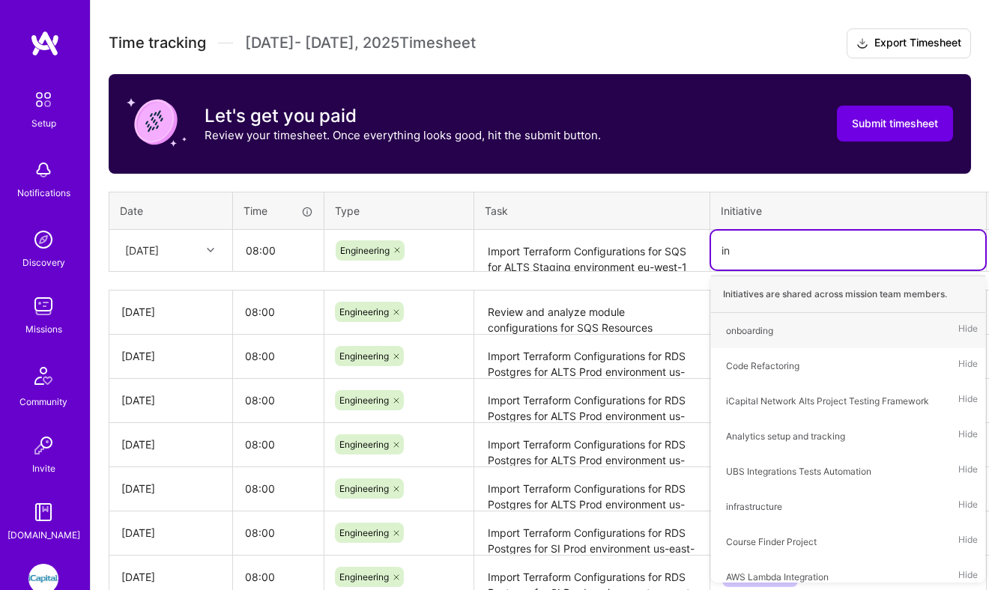
type input "inf"
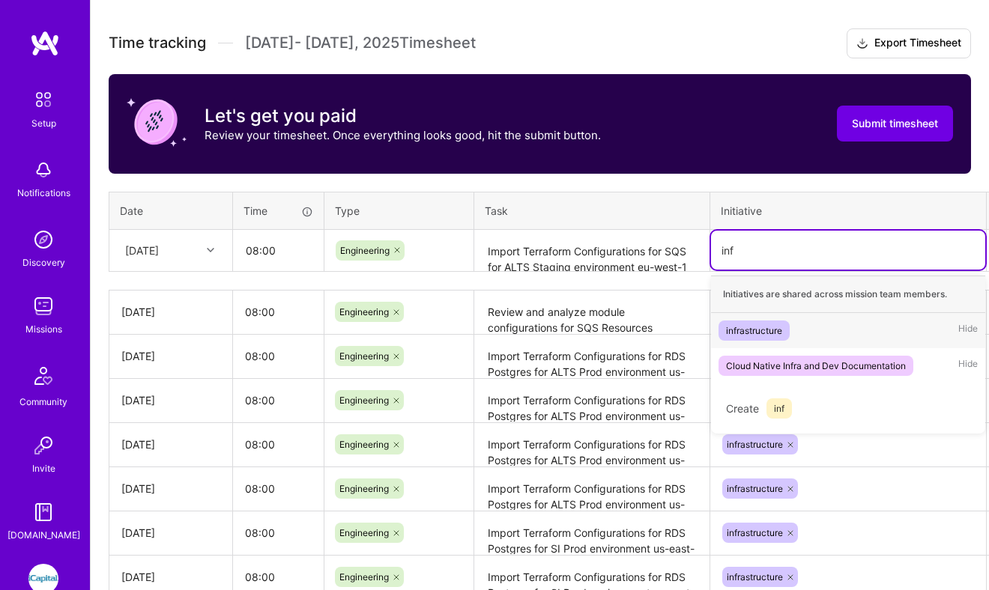
click at [785, 333] on span "infrastructure" at bounding box center [753, 331] width 71 height 20
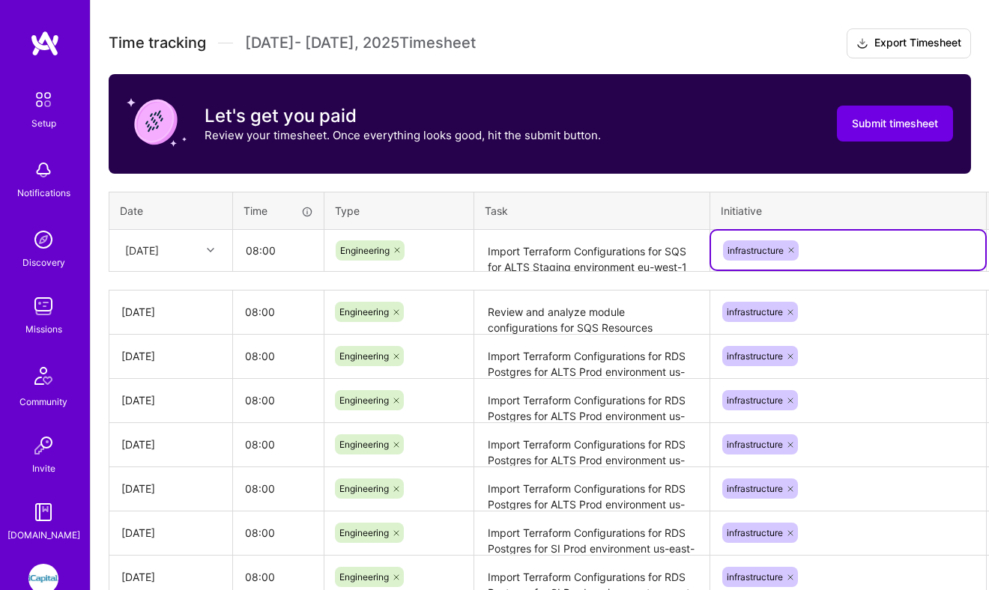
scroll to position [481, 48]
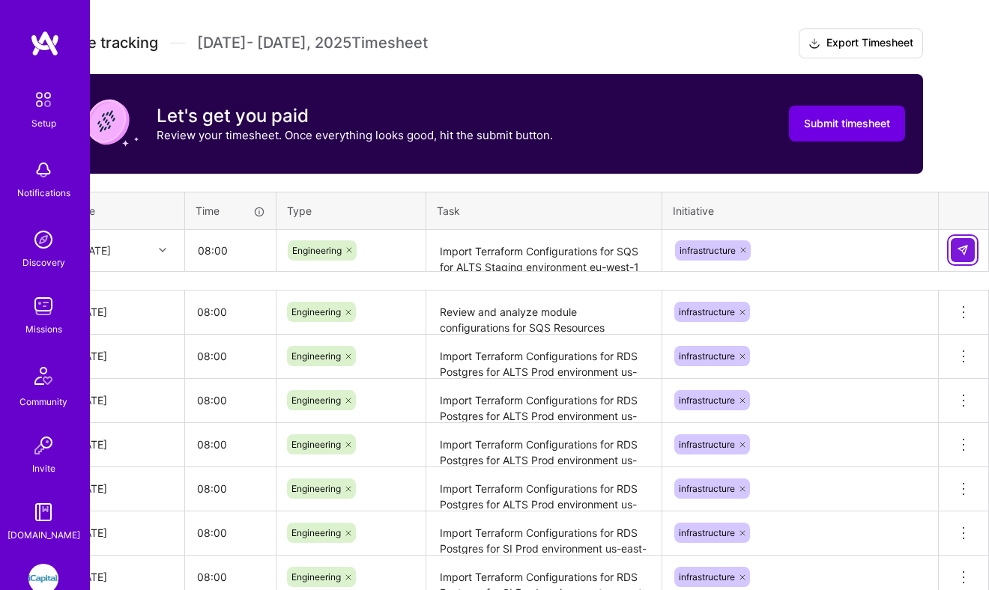
click at [971, 246] on button at bounding box center [963, 250] width 24 height 24
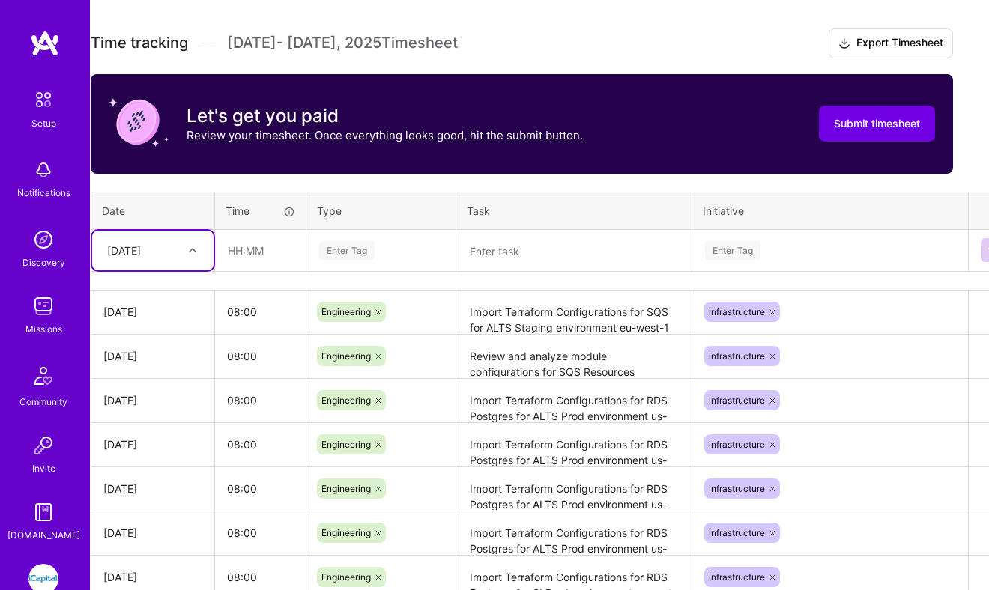
scroll to position [481, 12]
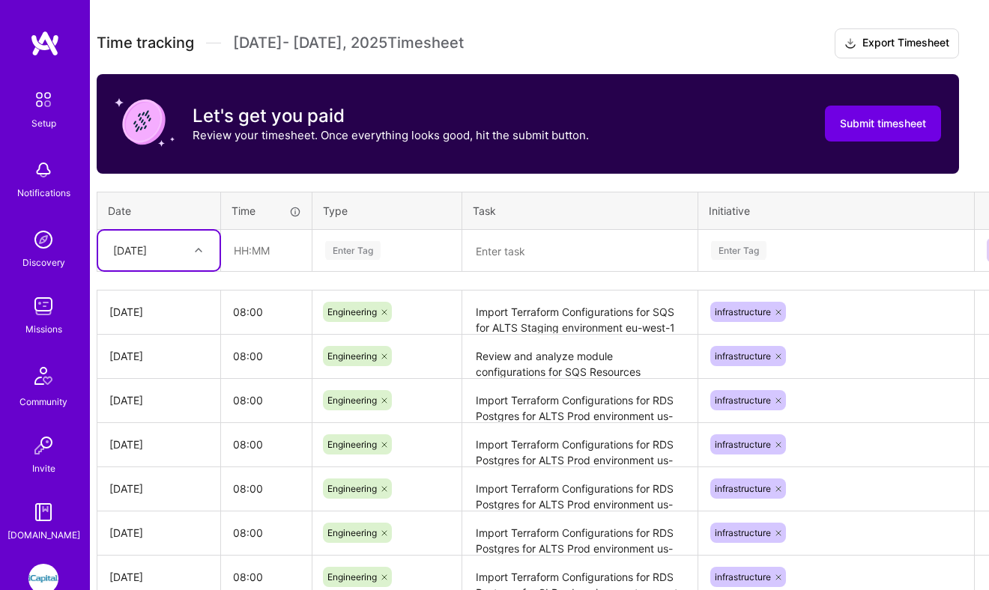
click at [139, 246] on div "[DATE]" at bounding box center [130, 251] width 34 height 16
click at [129, 482] on div "[DATE]" at bounding box center [158, 484] width 121 height 28
click at [244, 251] on input "text" at bounding box center [266, 251] width 89 height 40
type input "08:00"
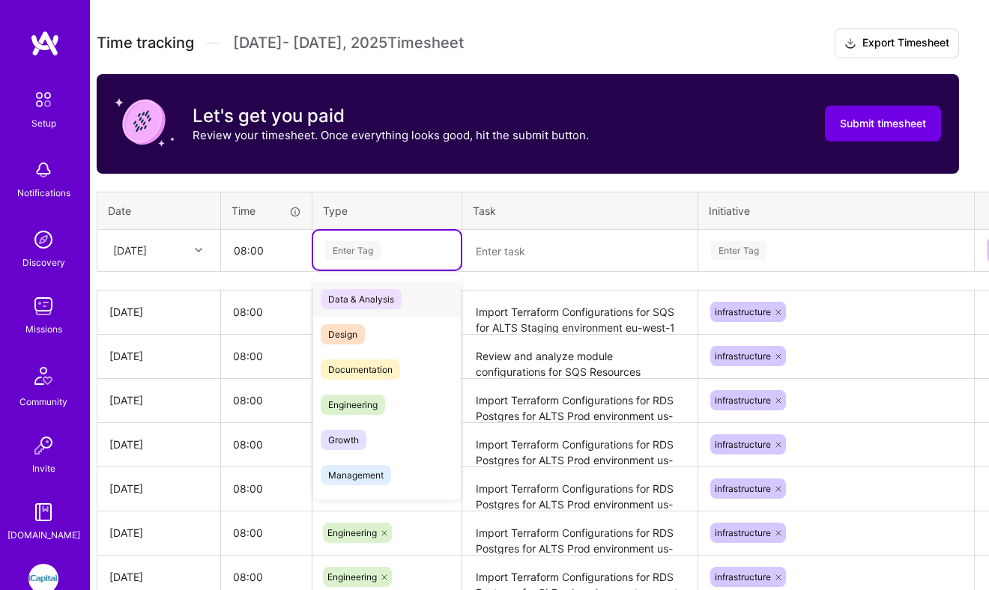
click at [380, 247] on div "Enter Tag" at bounding box center [352, 250] width 55 height 23
click at [338, 402] on span "Engineering" at bounding box center [353, 405] width 64 height 20
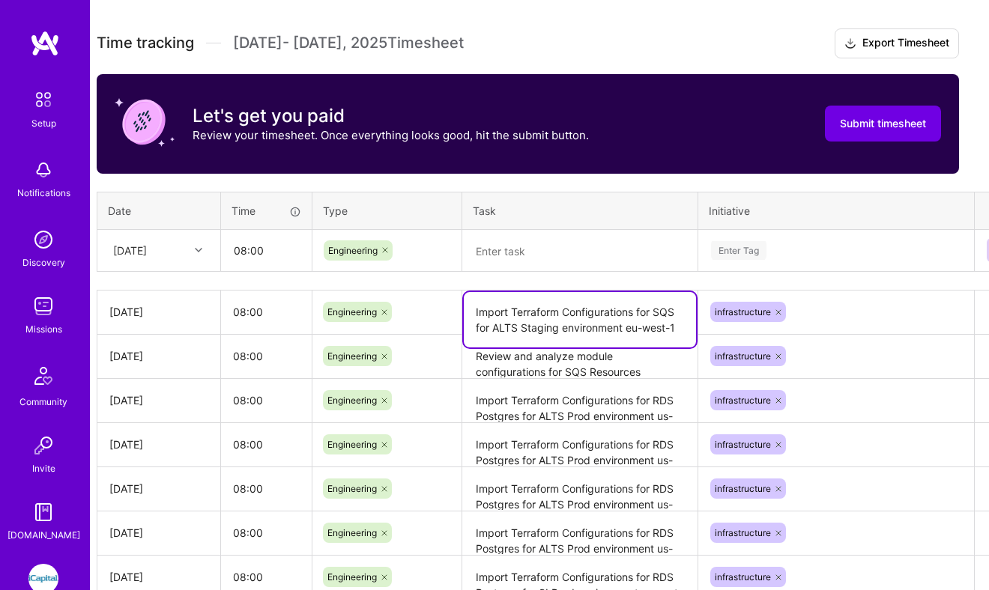
click at [534, 317] on textarea "Import Terraform Configurations for SQS for ALTS Staging environment eu-west-1" at bounding box center [580, 319] width 232 height 55
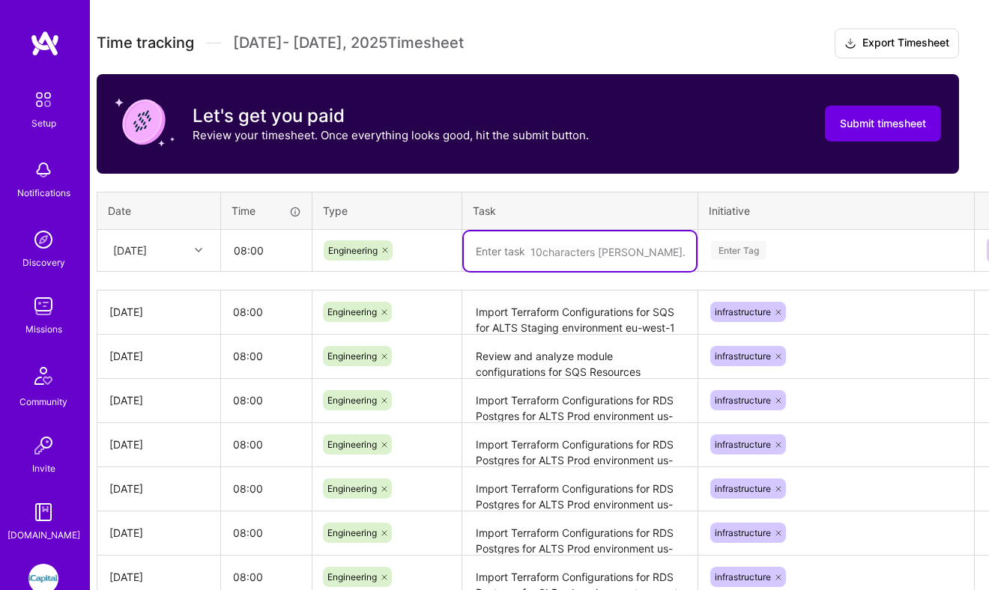
click at [591, 252] on textarea at bounding box center [580, 252] width 232 height 40
paste textarea "Import Terraform Configurations for SQS for ALTS Staging environment eu-west-1"
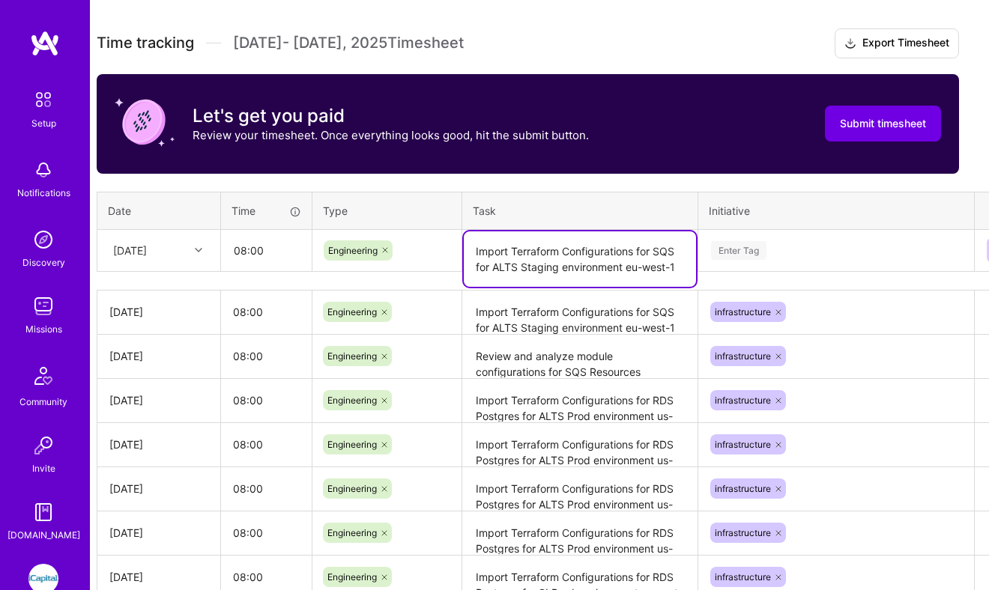
click at [635, 268] on textarea "Import Terraform Configurations for SQS for ALTS Staging environment eu-west-1" at bounding box center [580, 259] width 232 height 55
type textarea "Import Terraform Configurations for SQS for ALTS Staging environment us-east-1"
click at [775, 251] on div "Enter Tag" at bounding box center [835, 250] width 253 height 19
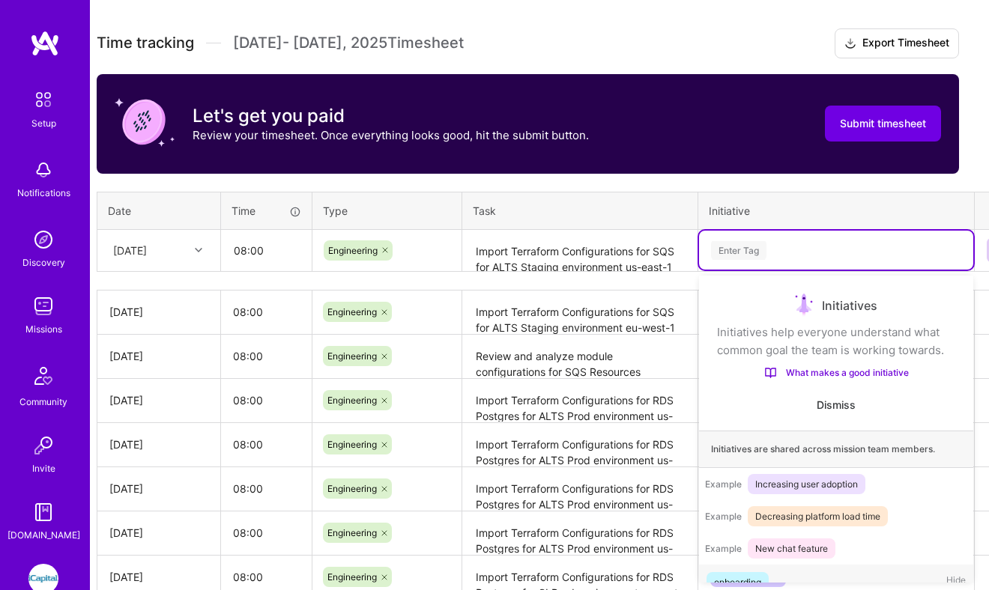
scroll to position [28, 0]
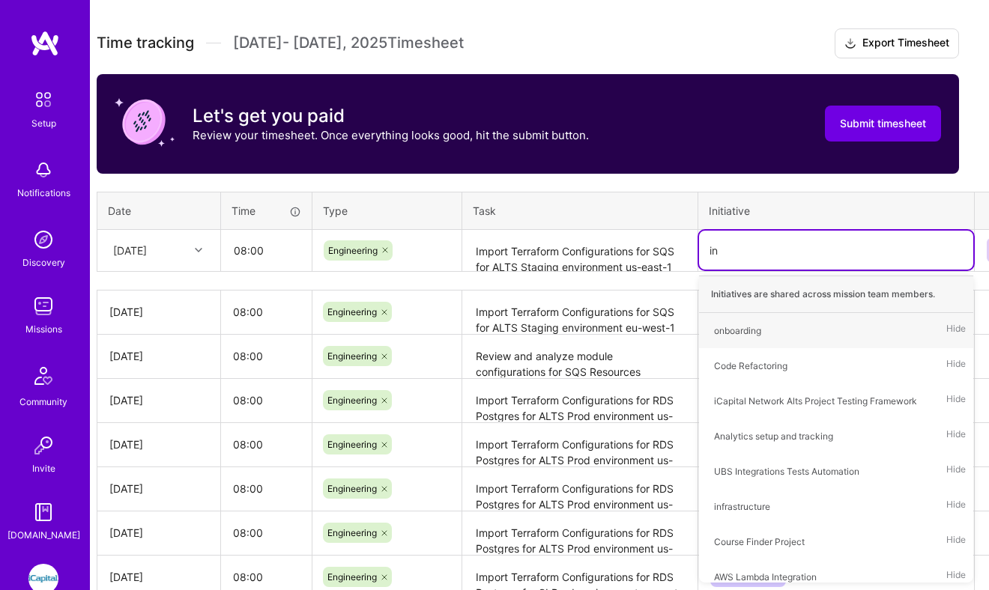
type input "inf"
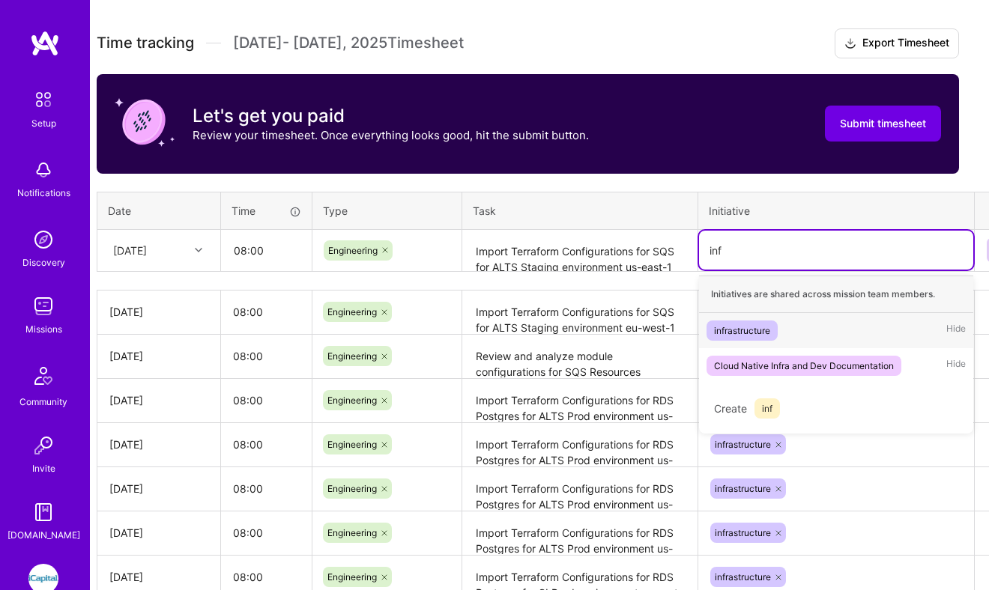
click at [790, 330] on div "infrastructure Hide" at bounding box center [836, 330] width 274 height 35
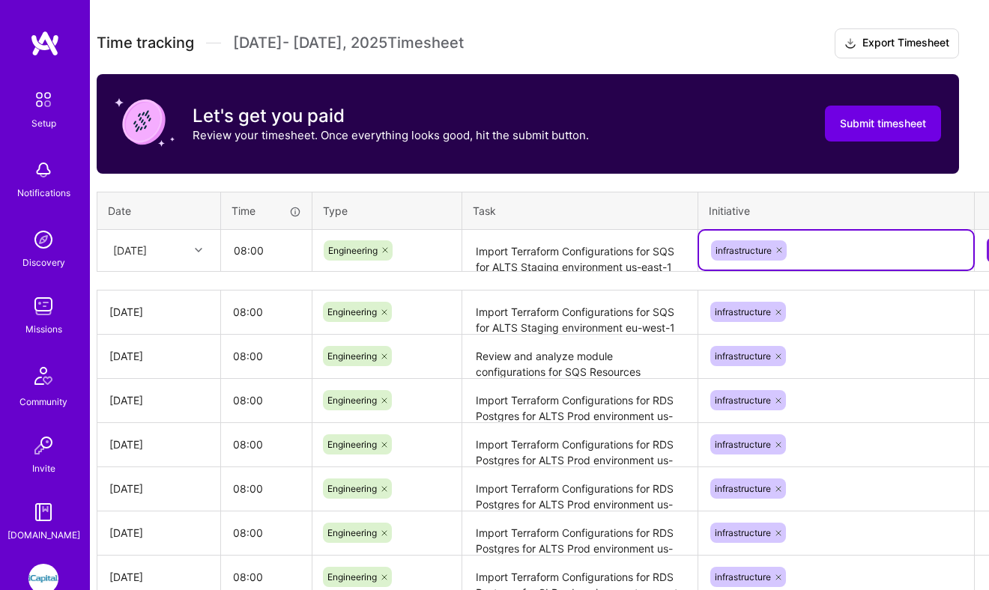
scroll to position [481, 48]
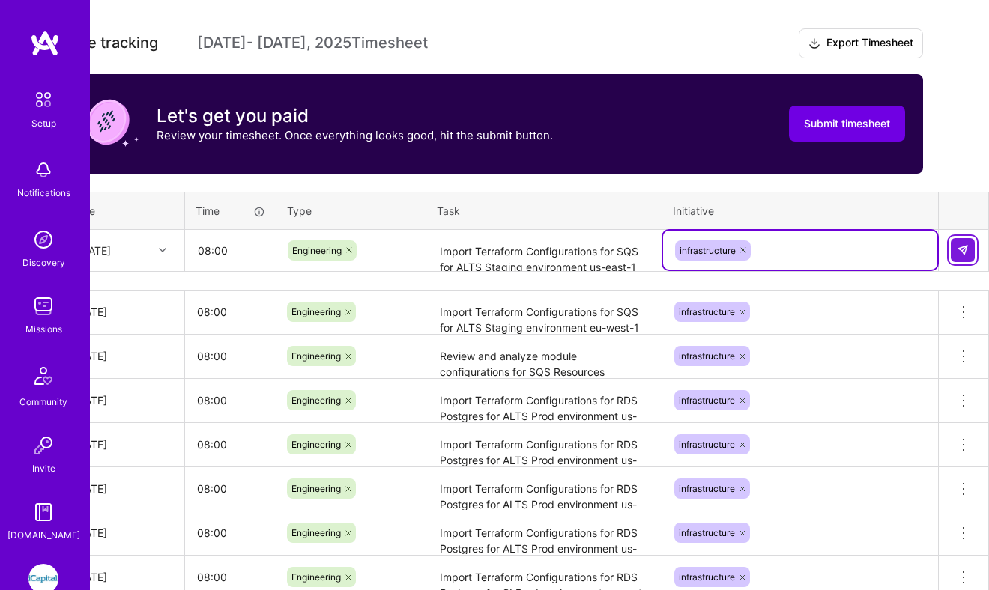
click at [961, 254] on img at bounding box center [963, 250] width 12 height 12
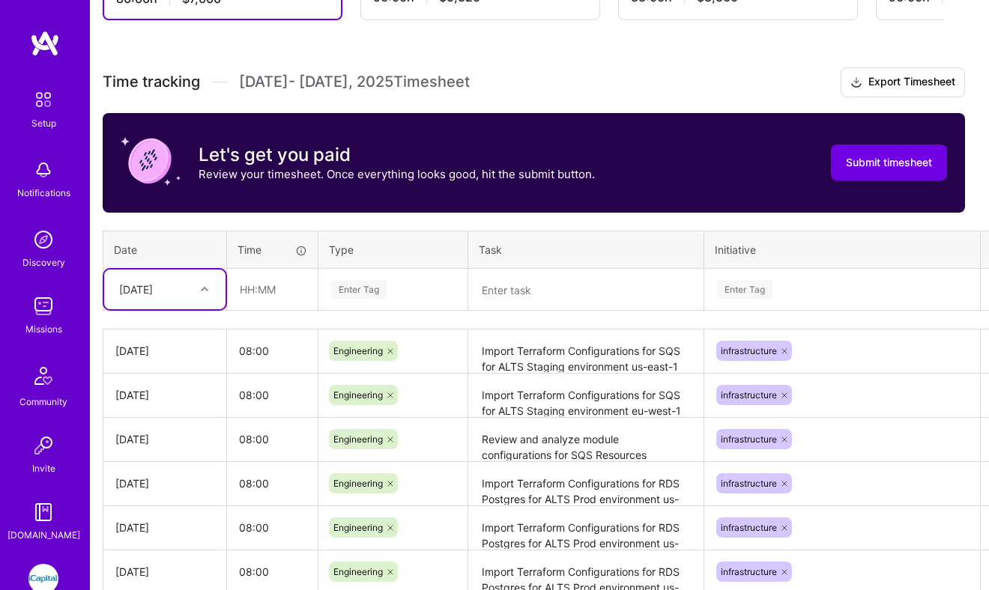
scroll to position [441, 6]
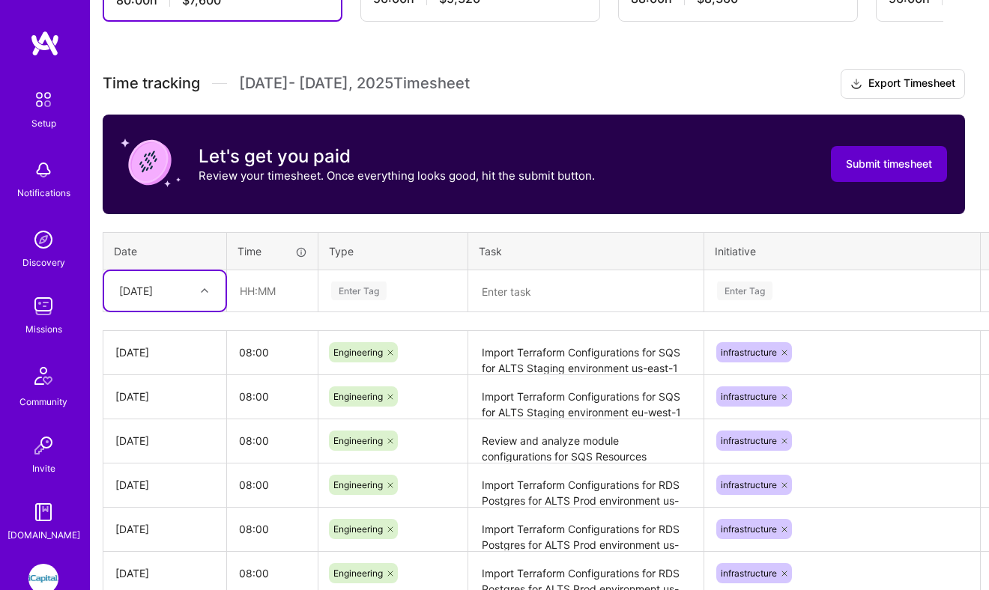
click at [876, 156] on button "Submit timesheet" at bounding box center [889, 164] width 116 height 36
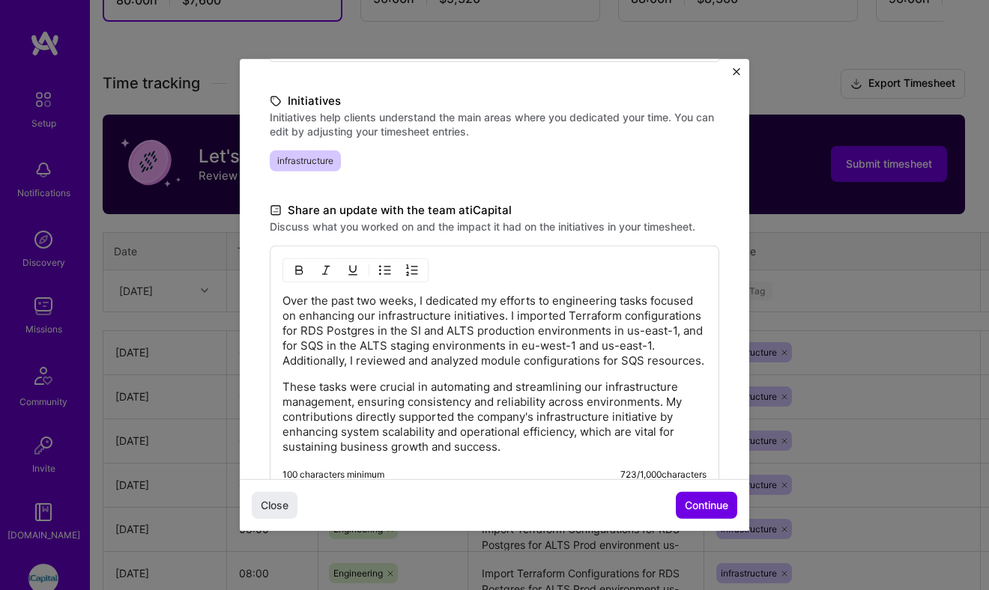
scroll to position [409, 0]
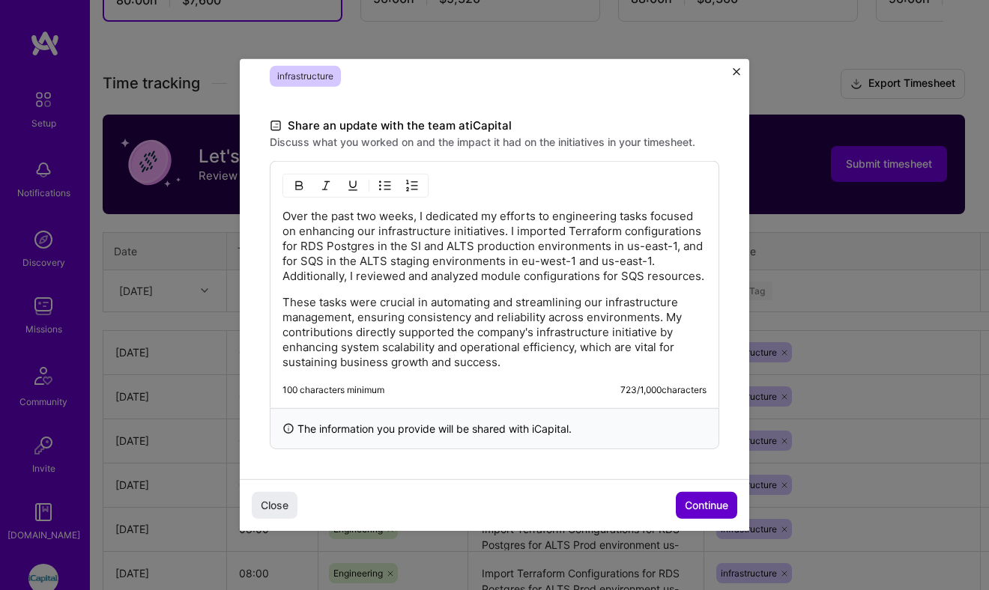
click at [702, 503] on span "Continue" at bounding box center [706, 505] width 43 height 15
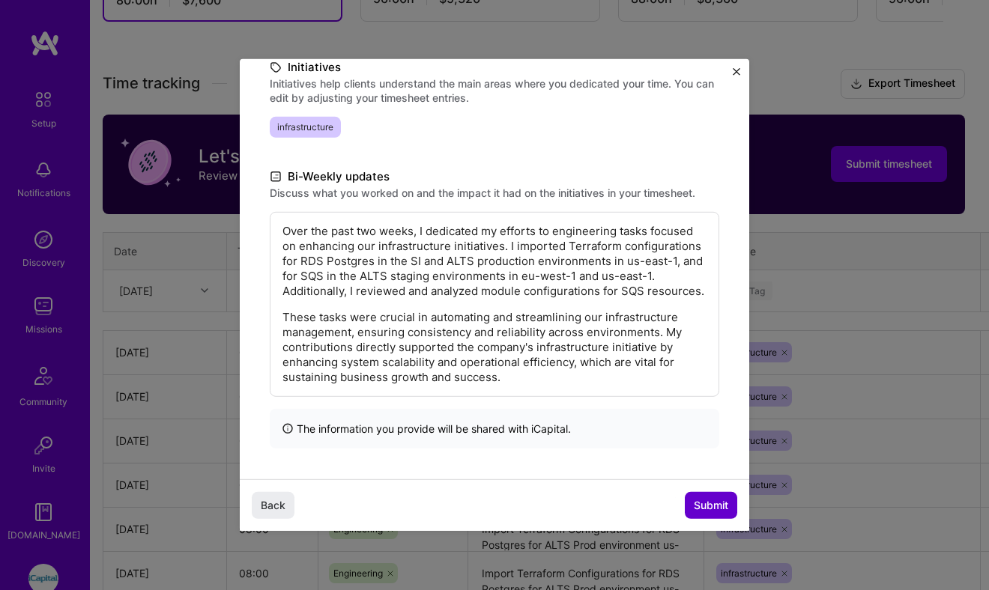
scroll to position [208, 0]
click at [702, 503] on span "Submit" at bounding box center [711, 505] width 34 height 15
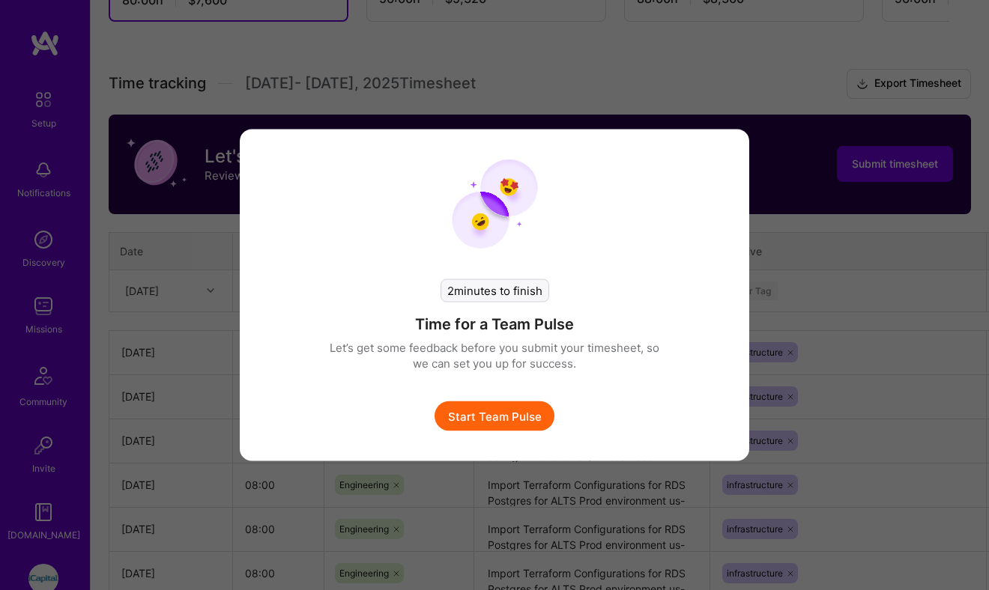
click at [444, 409] on button "Start Team Pulse" at bounding box center [495, 417] width 120 height 30
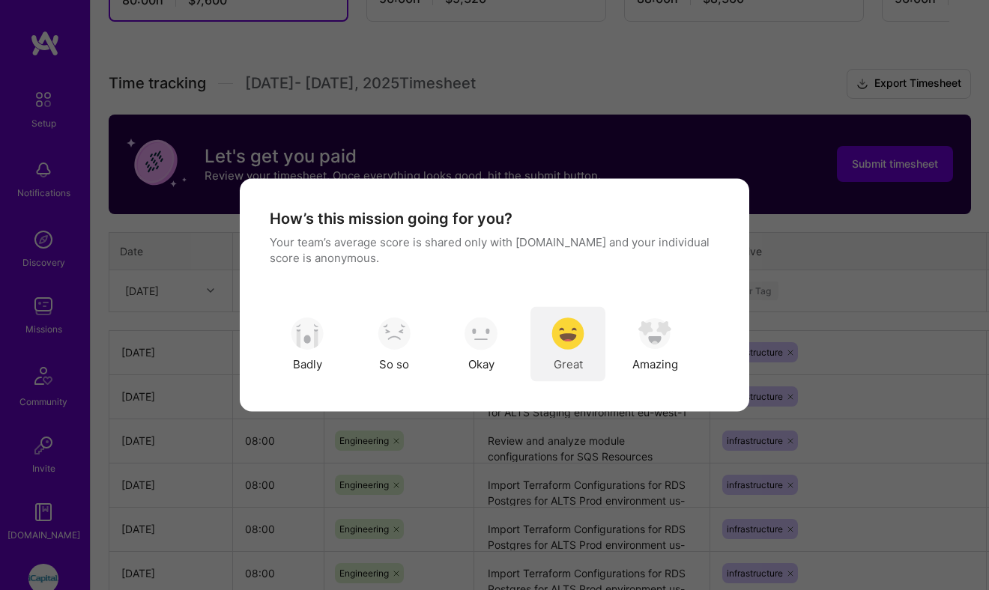
click at [581, 337] on img "modal" at bounding box center [567, 333] width 33 height 33
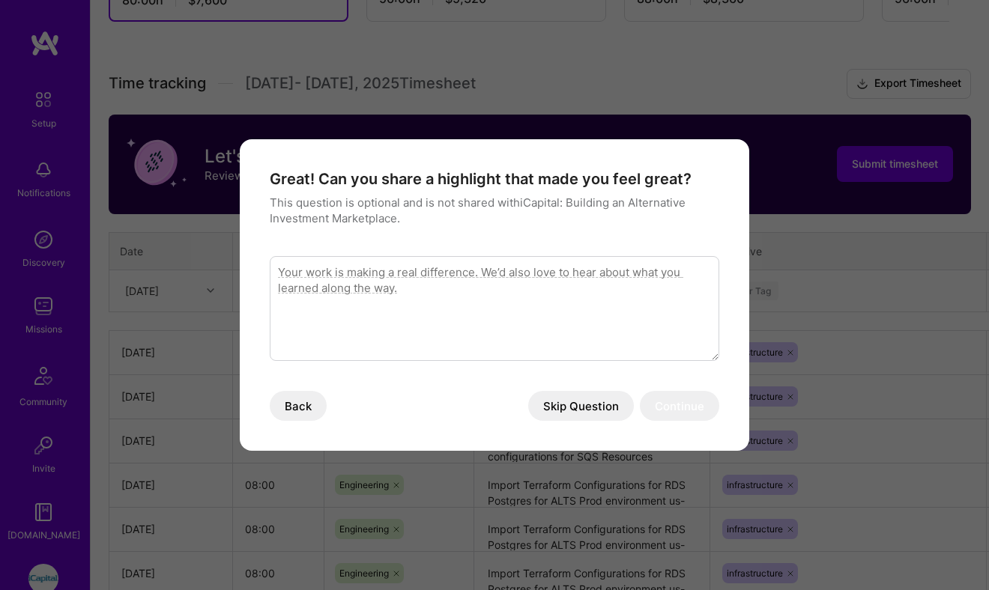
click at [475, 327] on textarea "modal" at bounding box center [495, 308] width 450 height 105
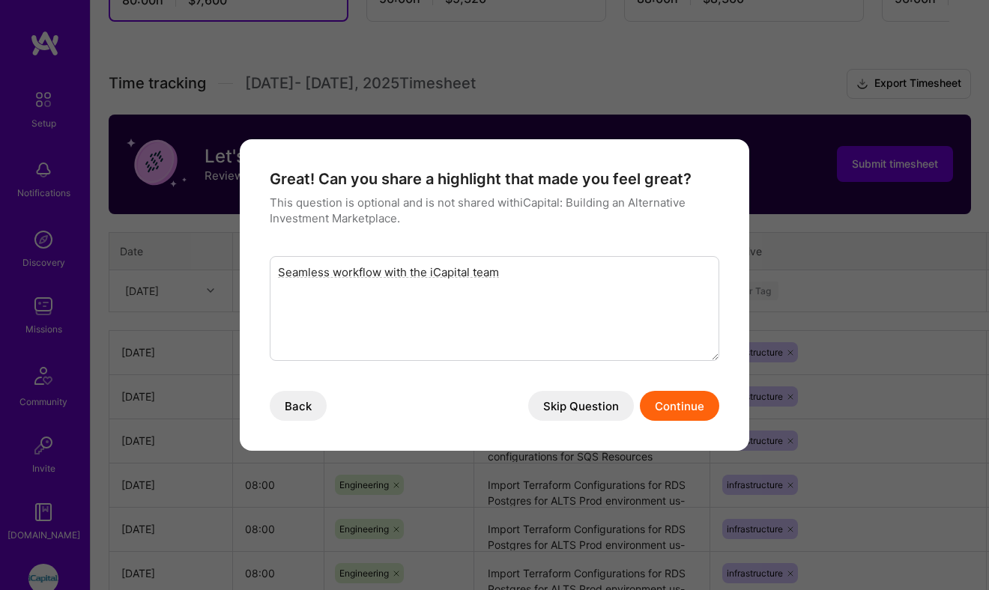
type textarea "Seamless workflow with the iCapital team"
click at [679, 393] on button "Continue" at bounding box center [679, 406] width 79 height 30
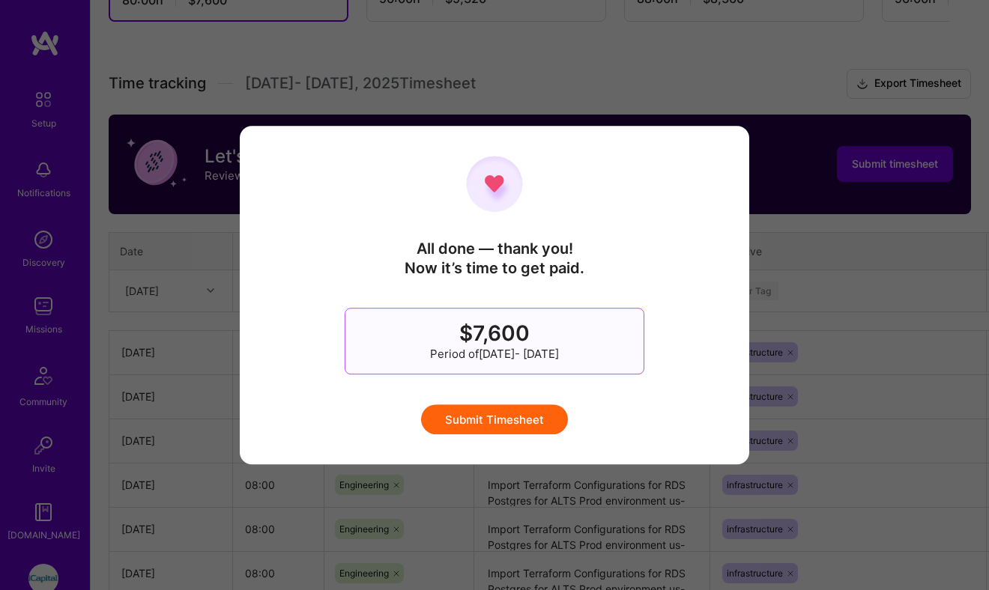
click at [521, 417] on button "Submit Timesheet" at bounding box center [494, 420] width 147 height 30
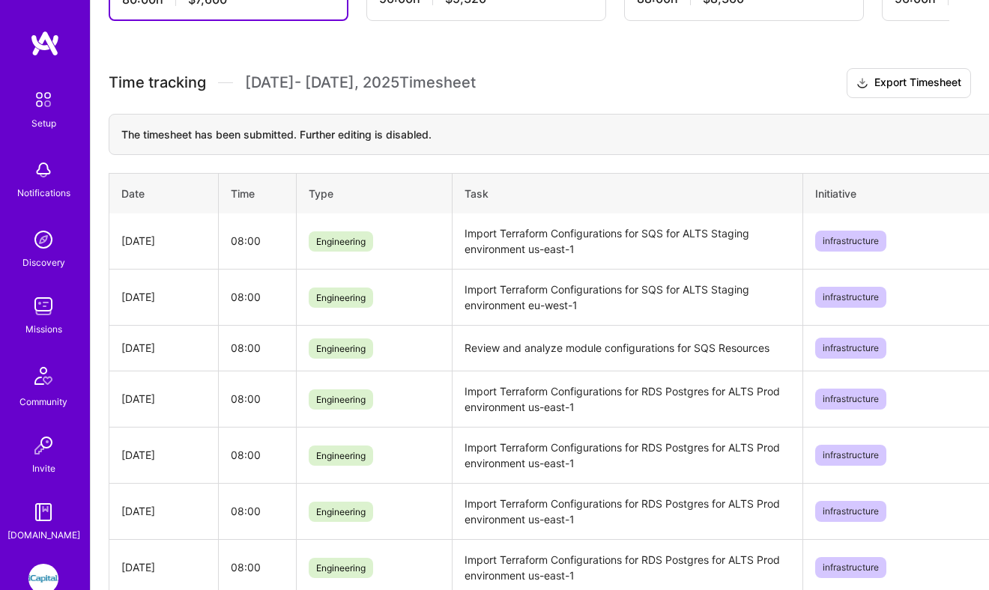
scroll to position [440, 0]
